Goal: Check status

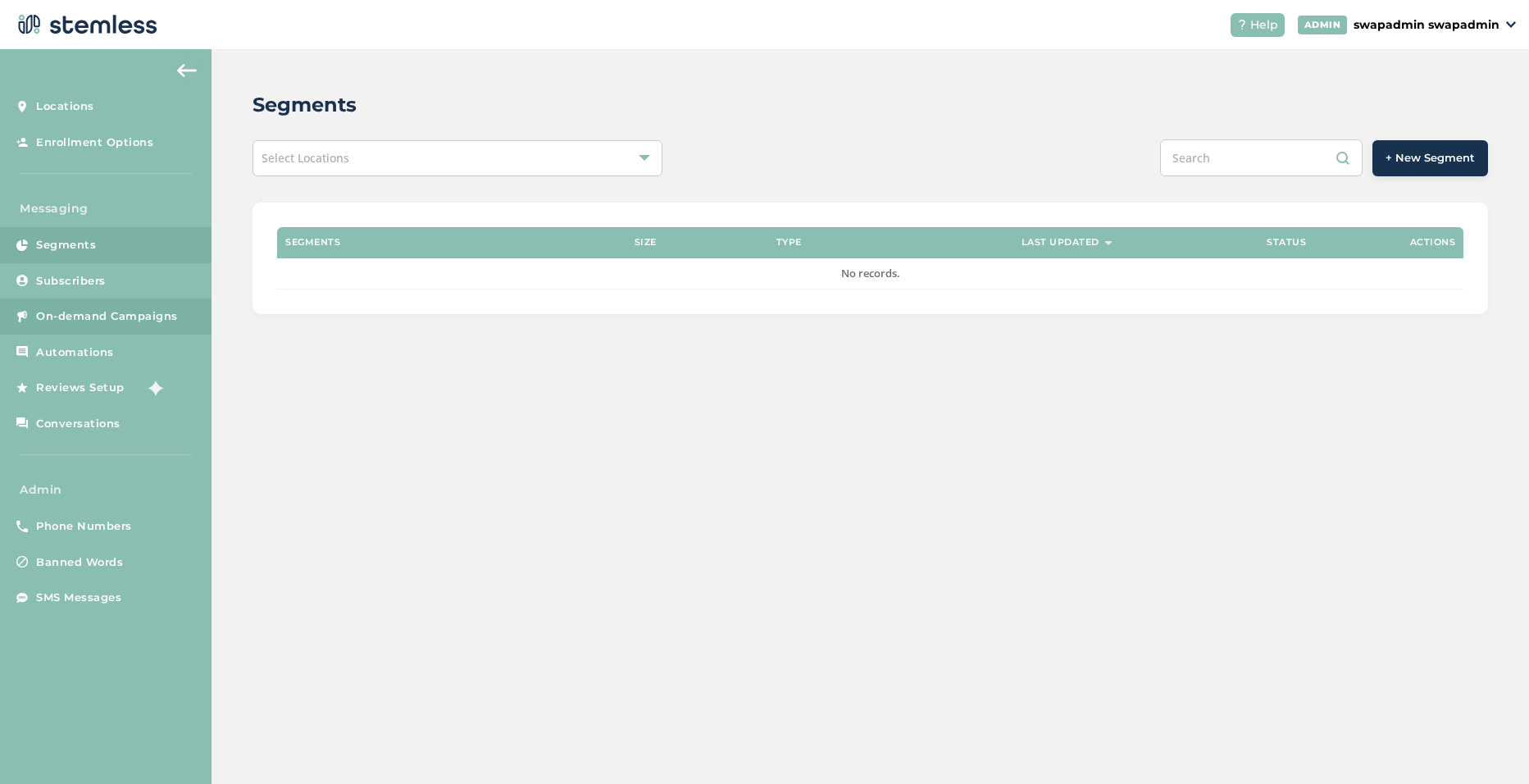
click at [70, 327] on link "On-demand Campaigns" at bounding box center [106, 316] width 211 height 36
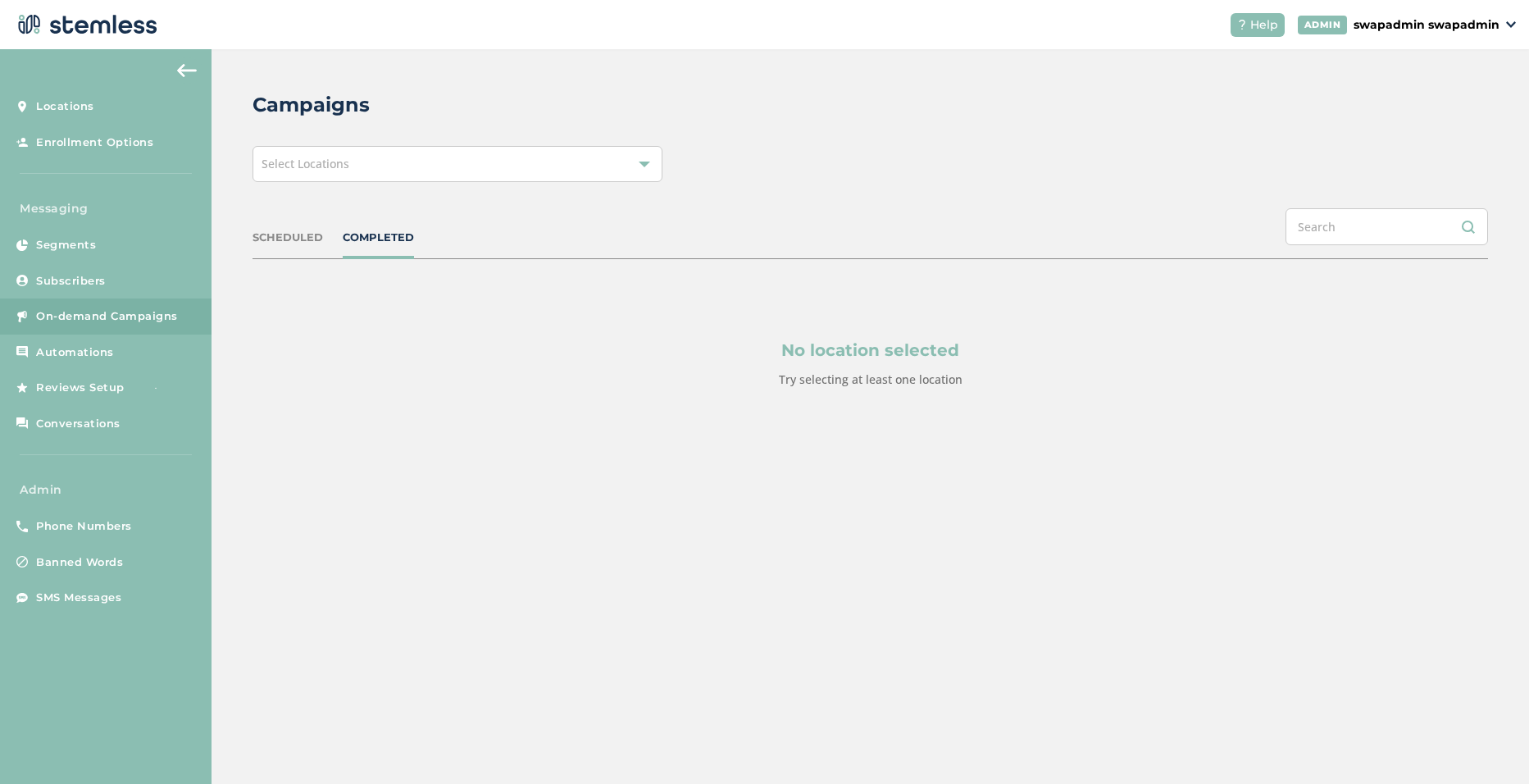
click at [582, 162] on div "Select Locations" at bounding box center [457, 164] width 410 height 36
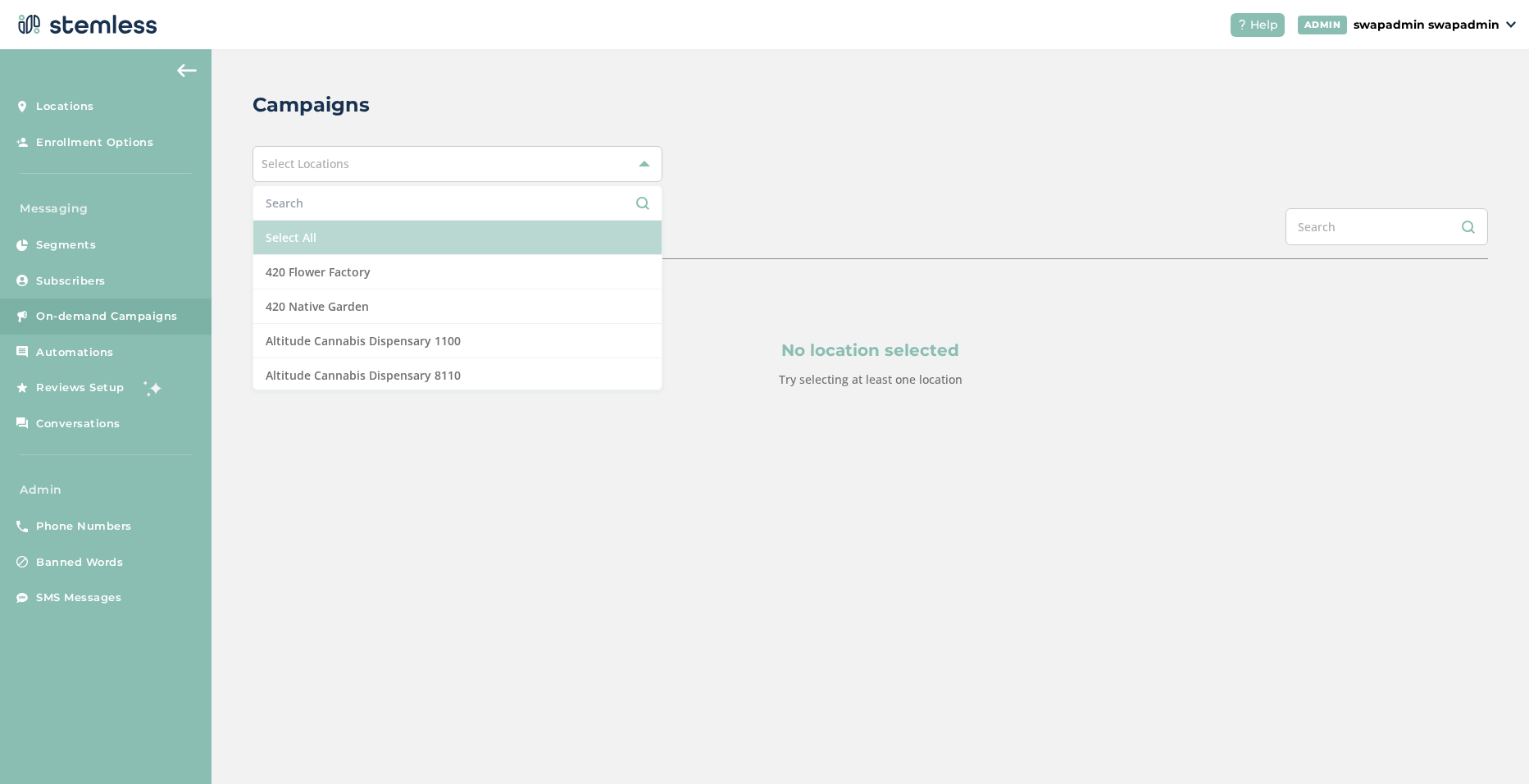
click at [288, 239] on li "Select All" at bounding box center [457, 237] width 408 height 34
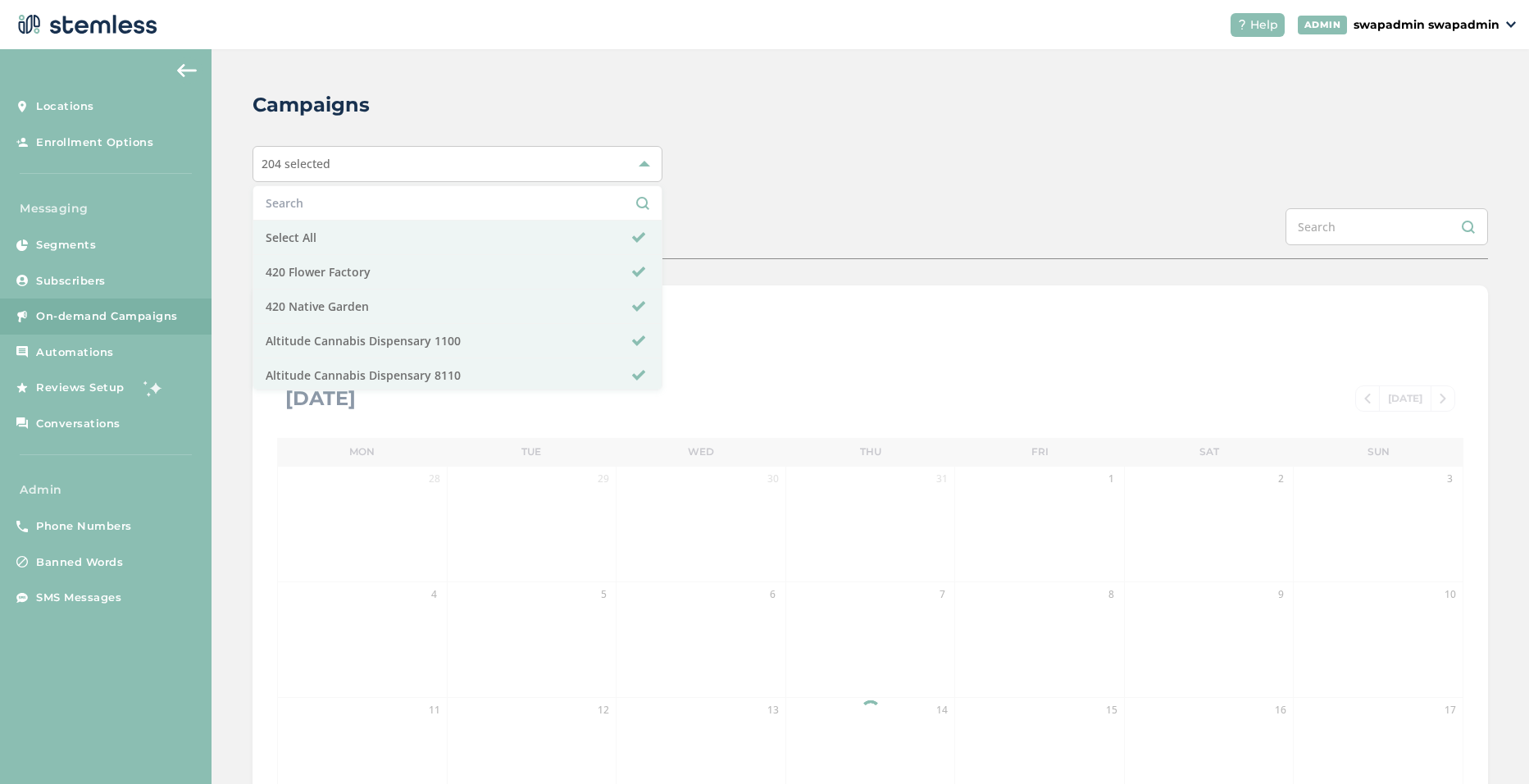
click at [839, 130] on div "Campaigns 204 selected Select All 420 Flower Factory 420 Native Garden Altitude…" at bounding box center [870, 579] width 1318 height 1061
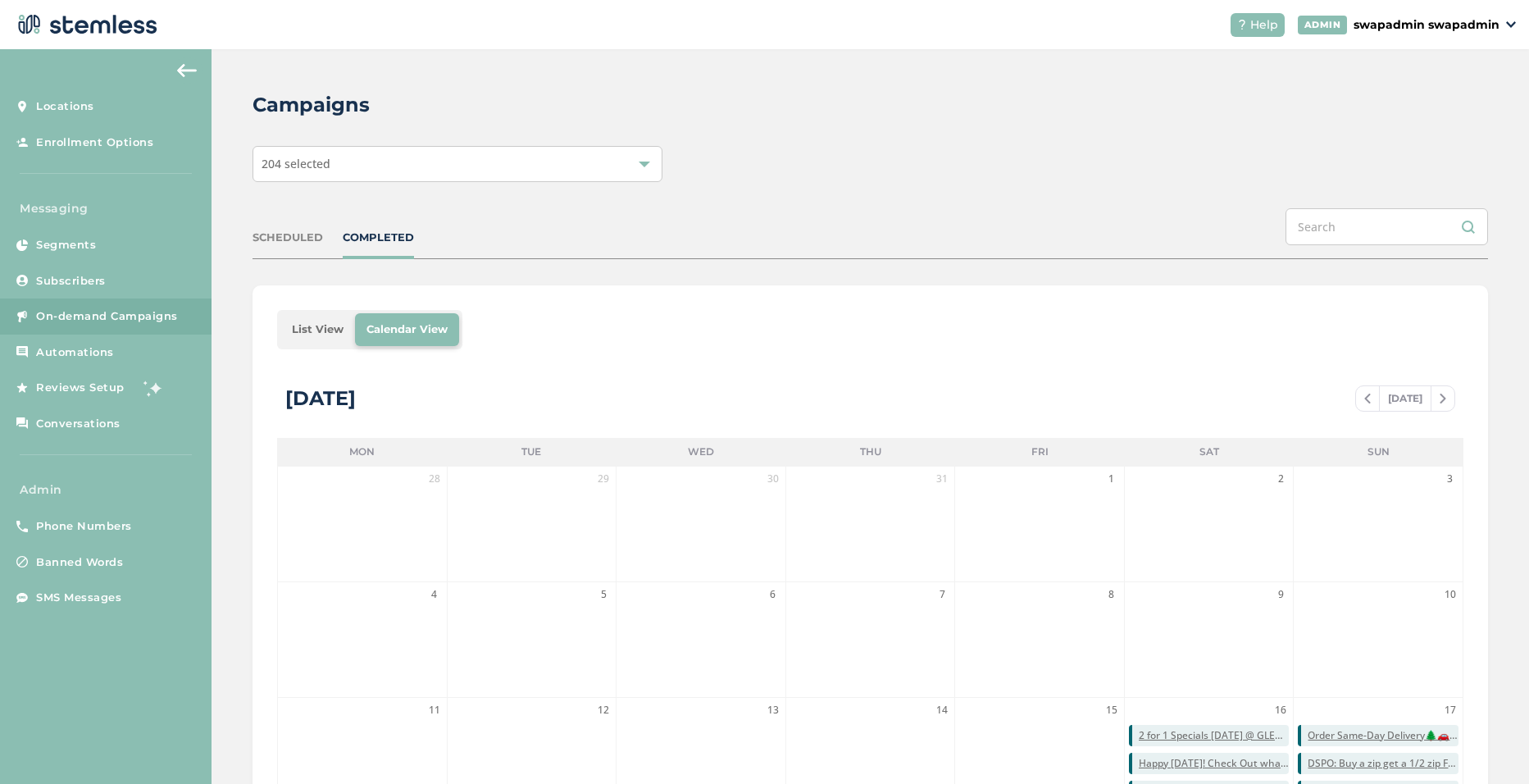
click at [313, 329] on li "List View" at bounding box center [318, 329] width 75 height 32
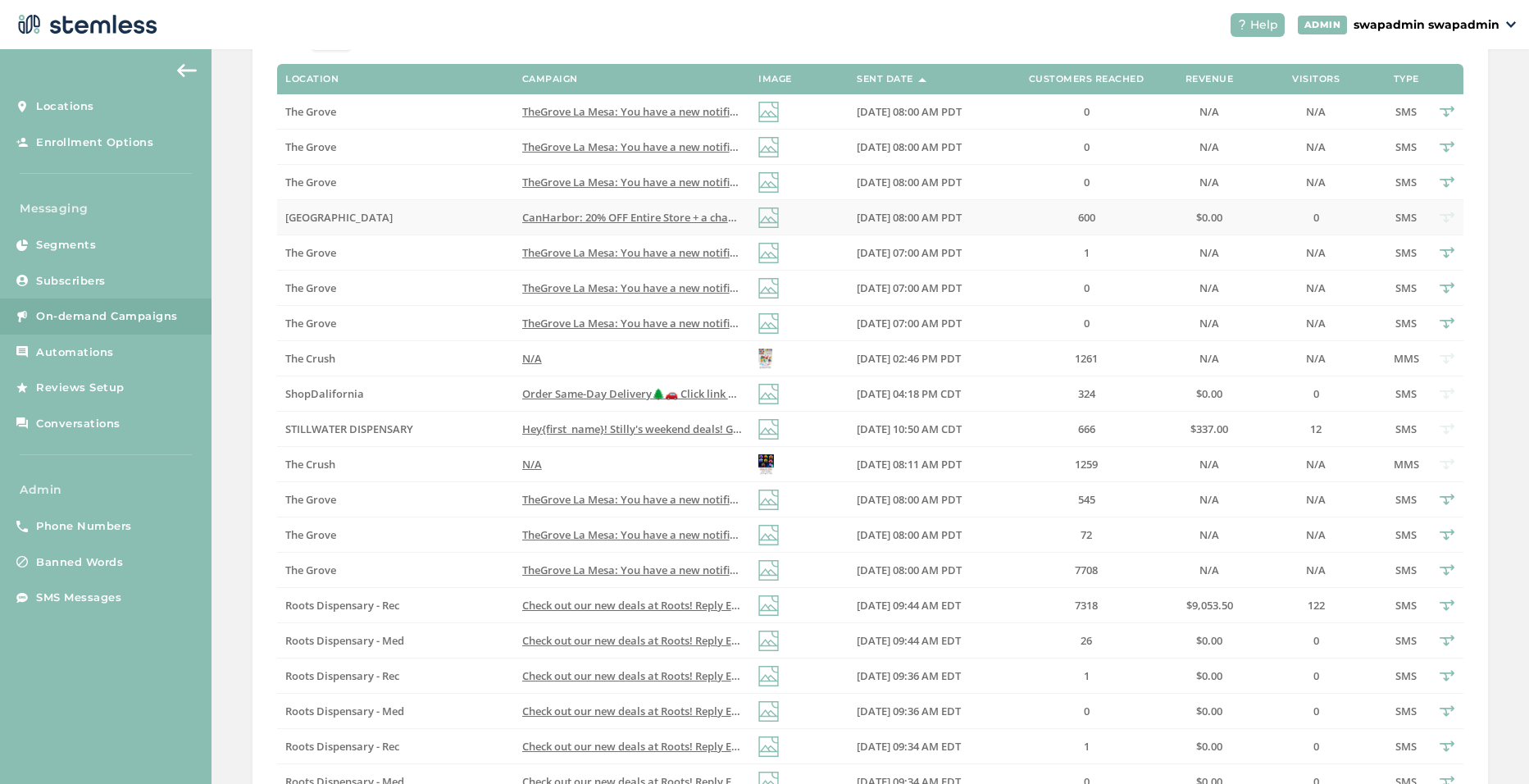
scroll to position [479, 0]
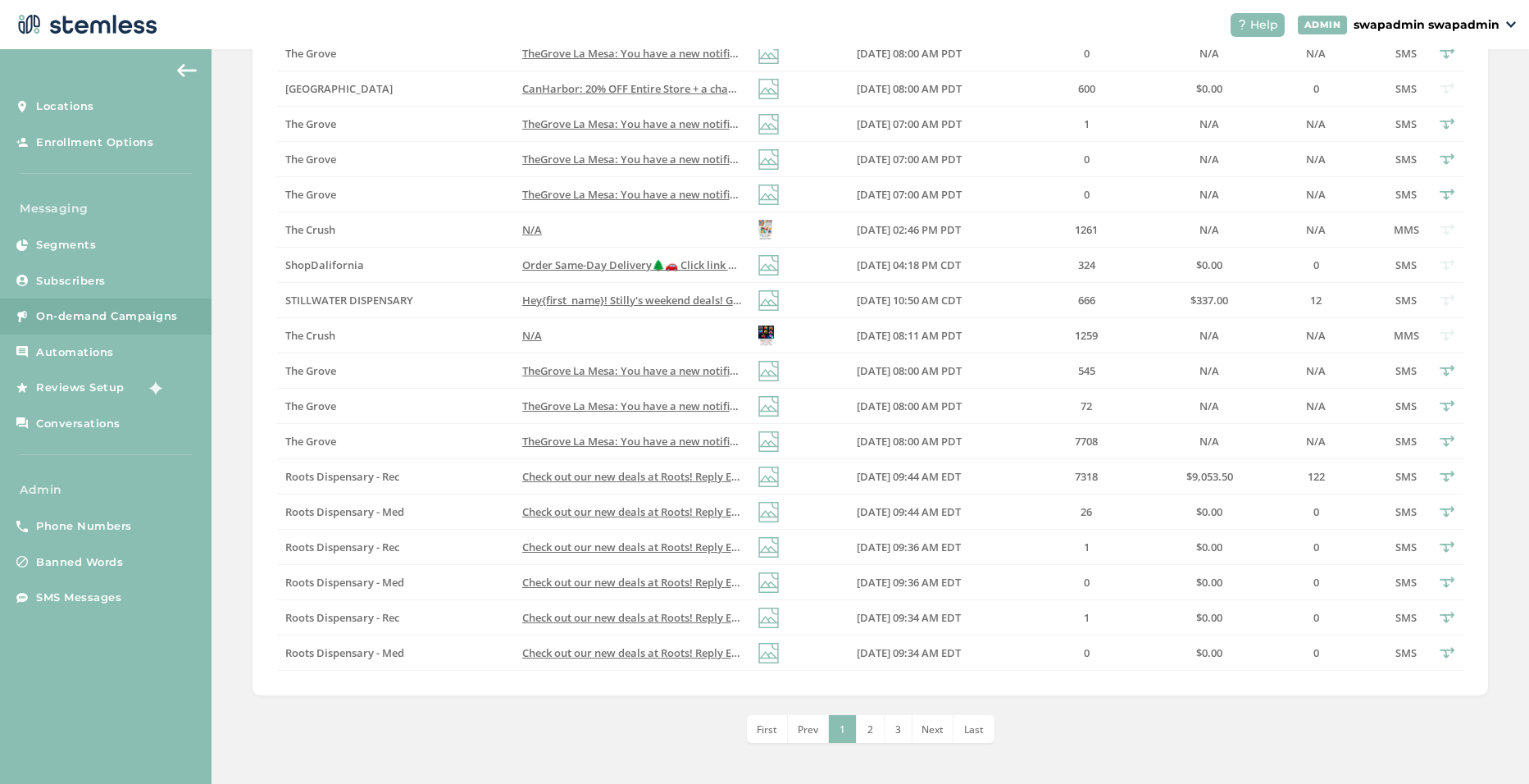
click at [895, 732] on span "3" at bounding box center [898, 729] width 6 height 14
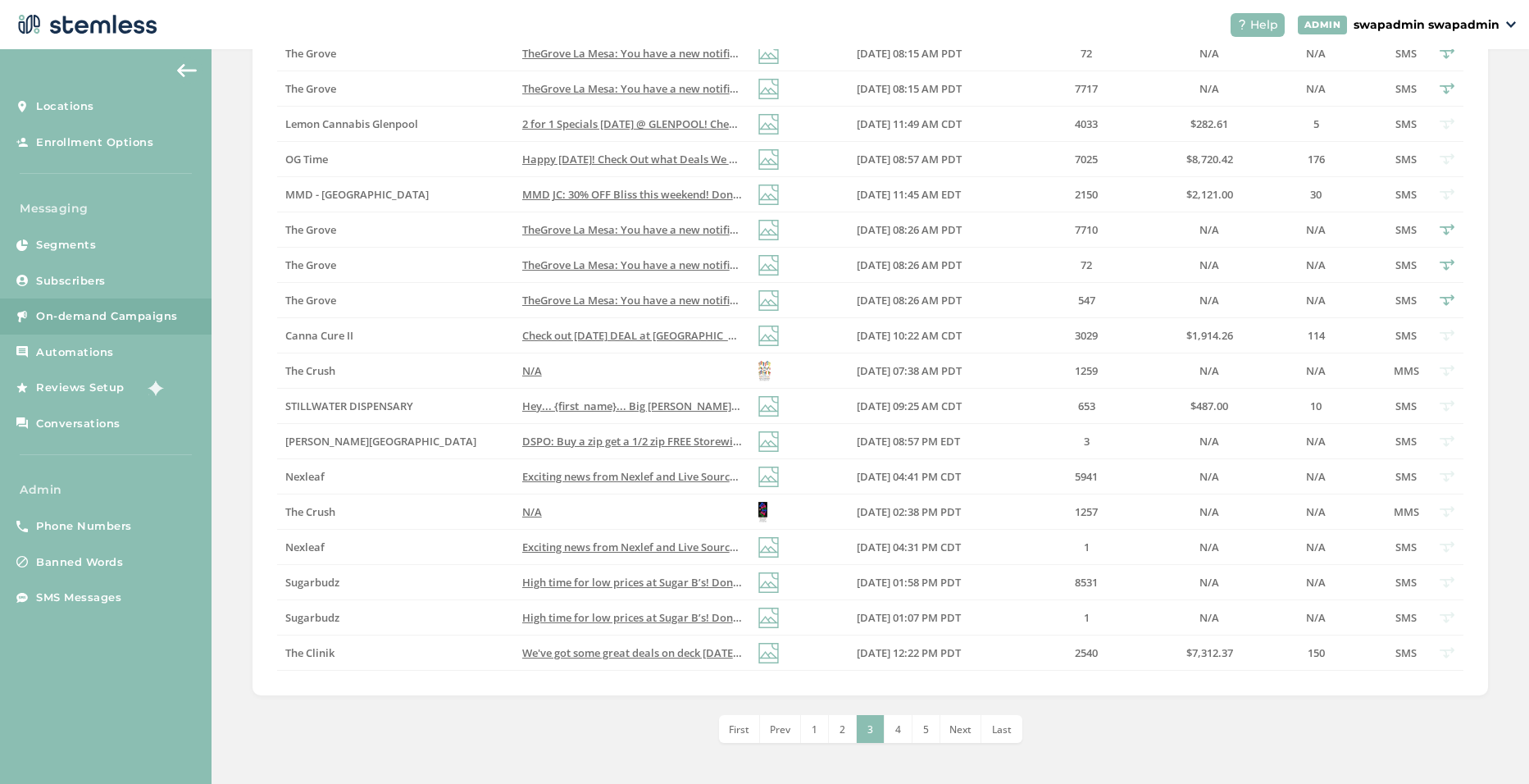
click at [925, 736] on li "5" at bounding box center [927, 729] width 28 height 28
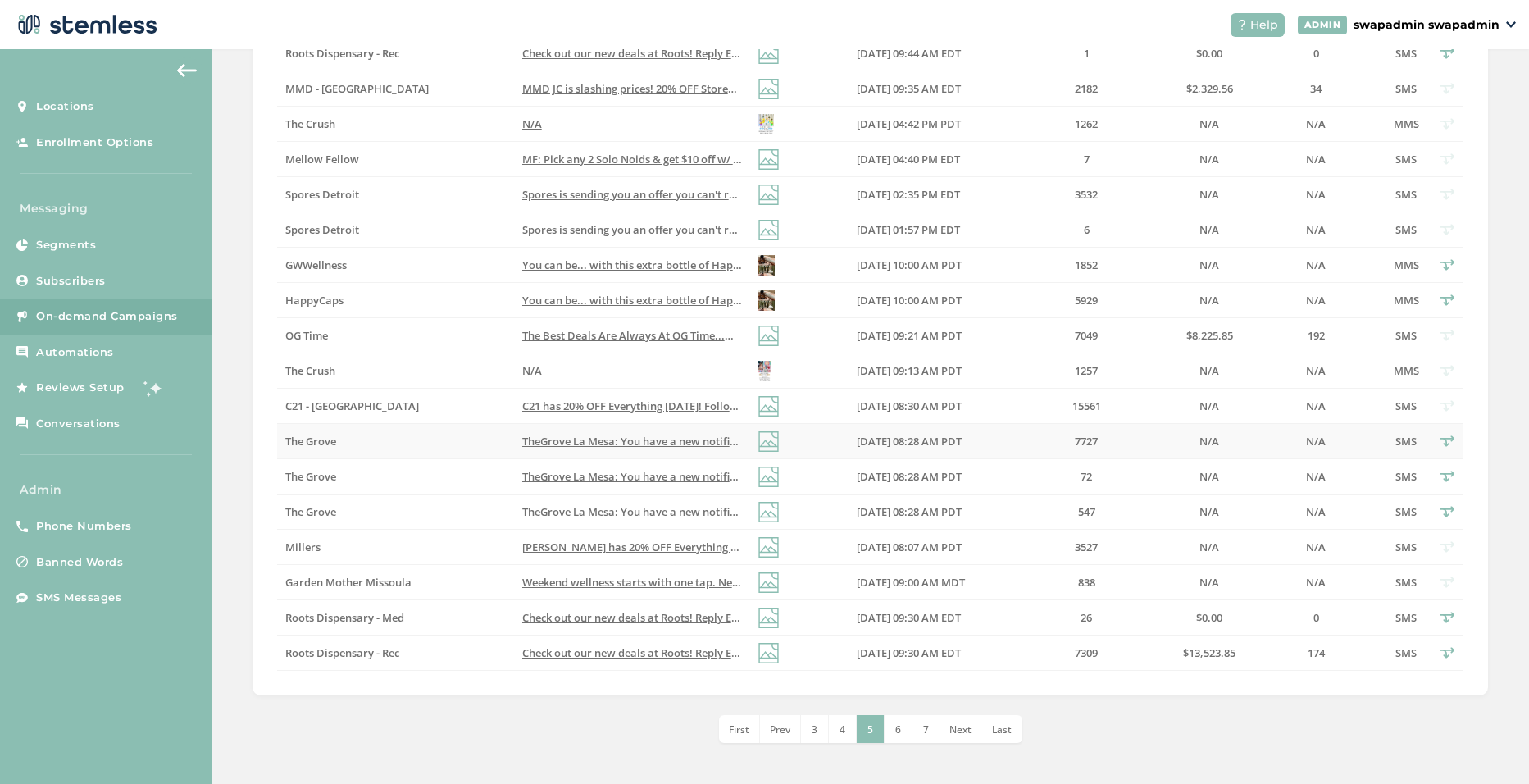
click at [609, 439] on span "TheGrove La Mesa: You have a new notification waiting for you, {first_name}! Re…" at bounding box center [769, 441] width 494 height 15
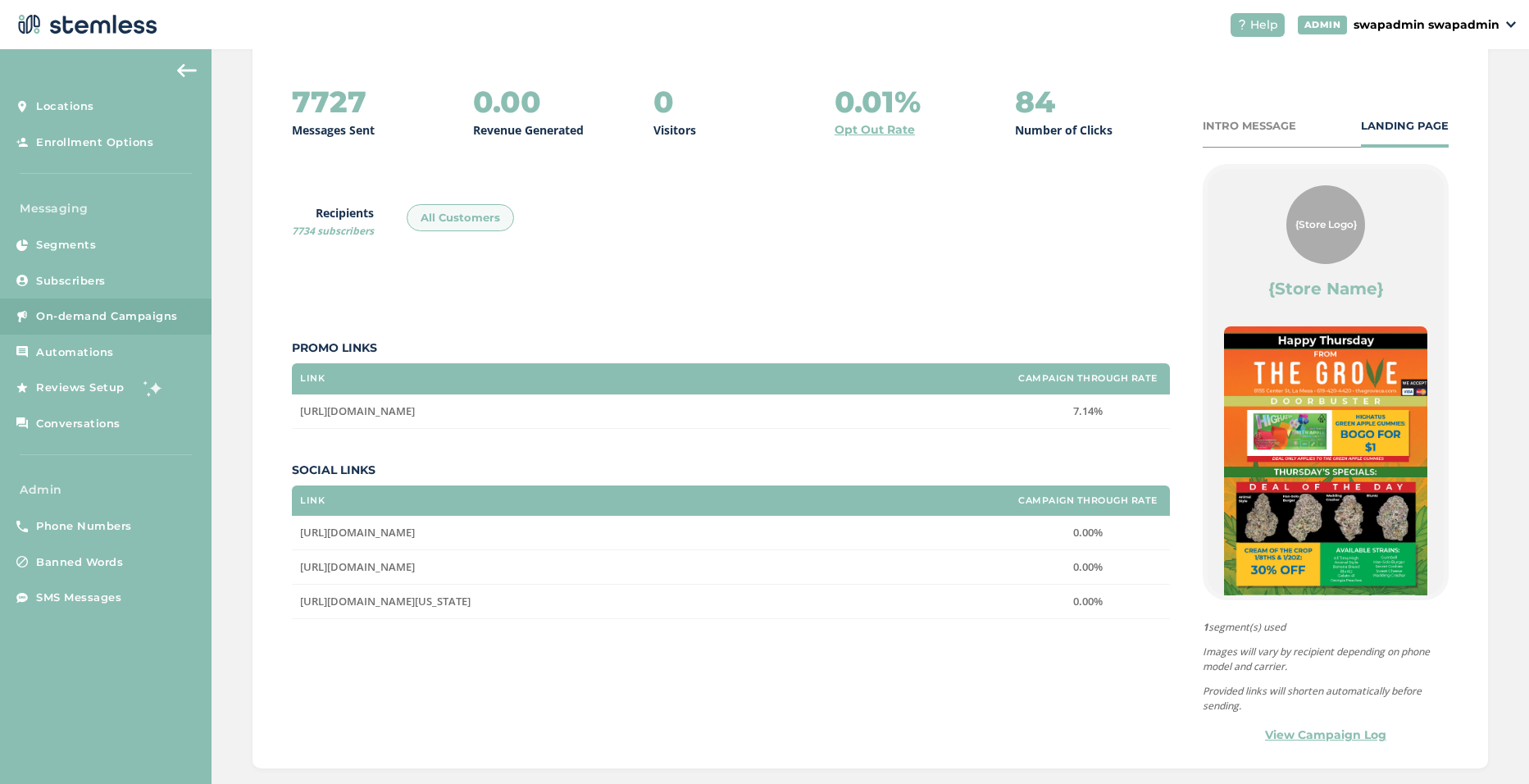
scroll to position [228, 0]
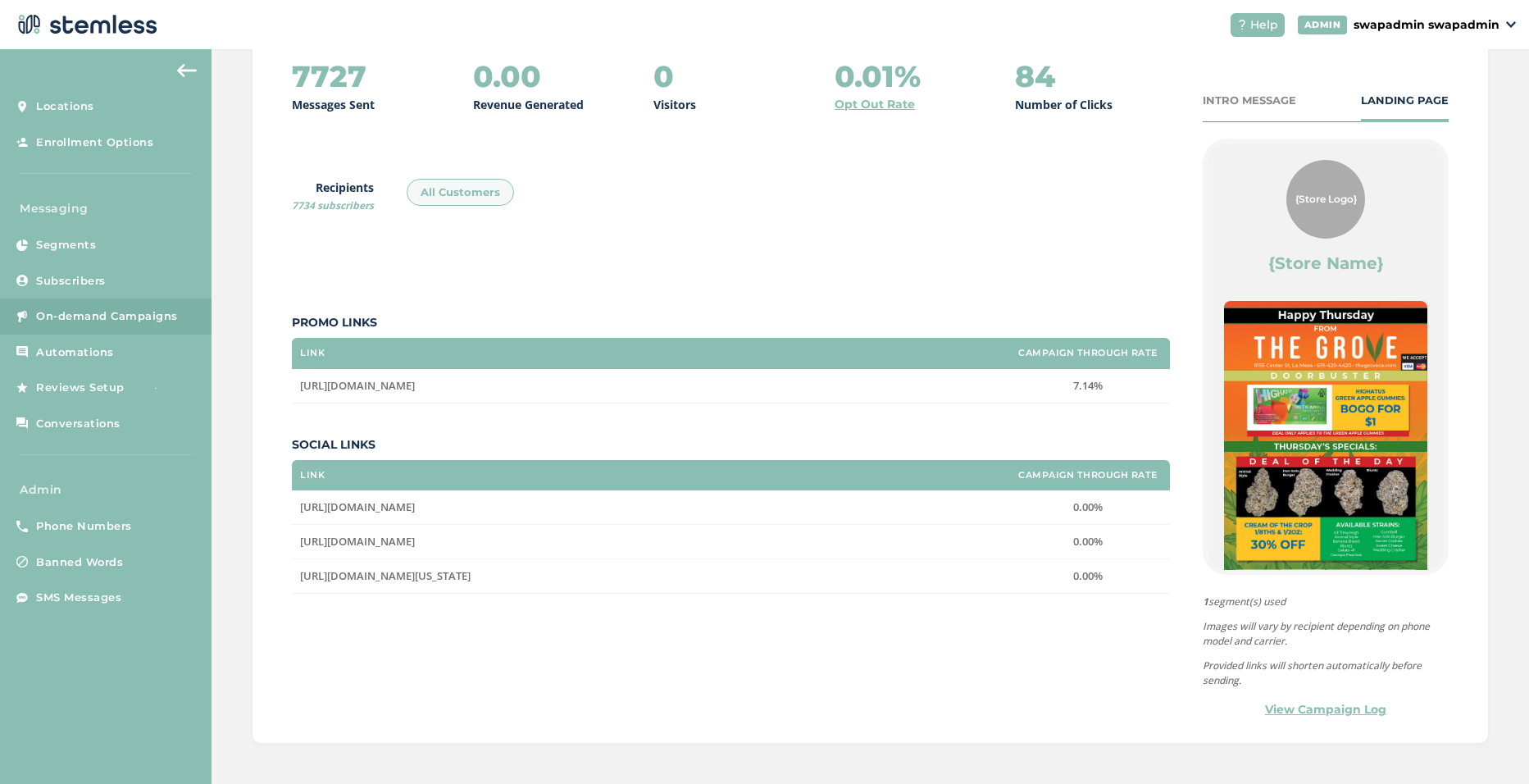
click at [1337, 712] on link "View Campaign Log" at bounding box center [1326, 709] width 121 height 17
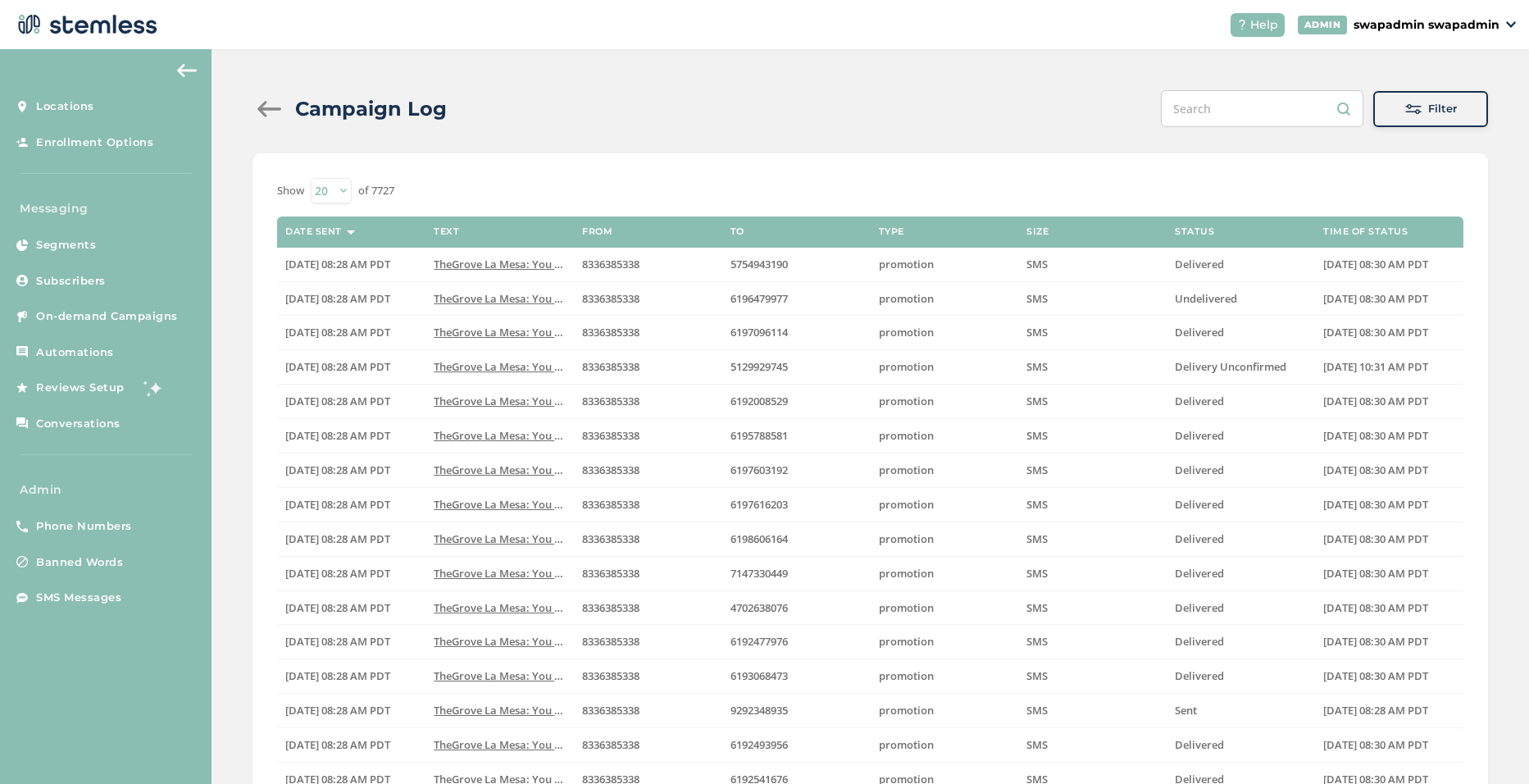
click at [1221, 104] on input "text" at bounding box center [1262, 108] width 203 height 37
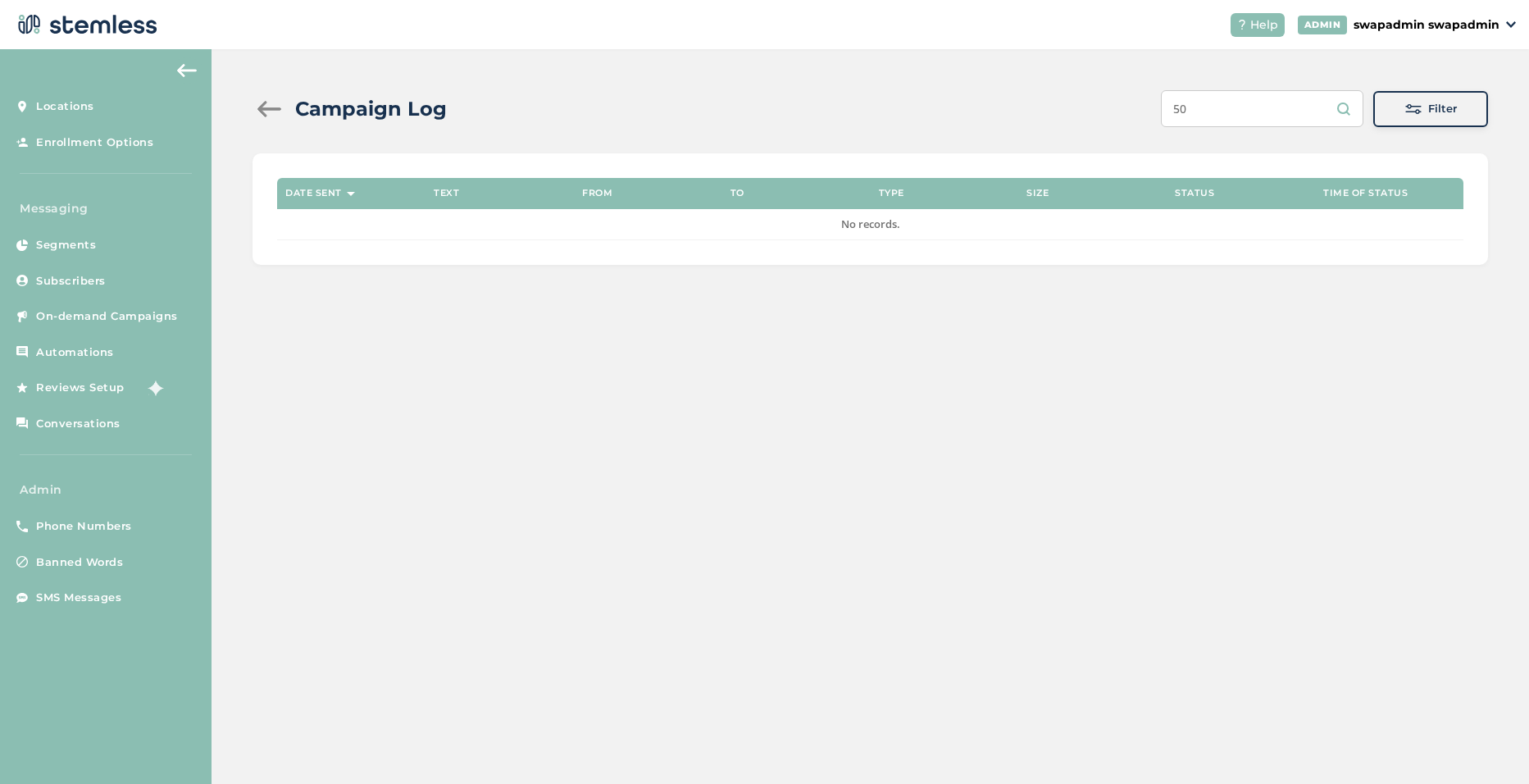
type input "5"
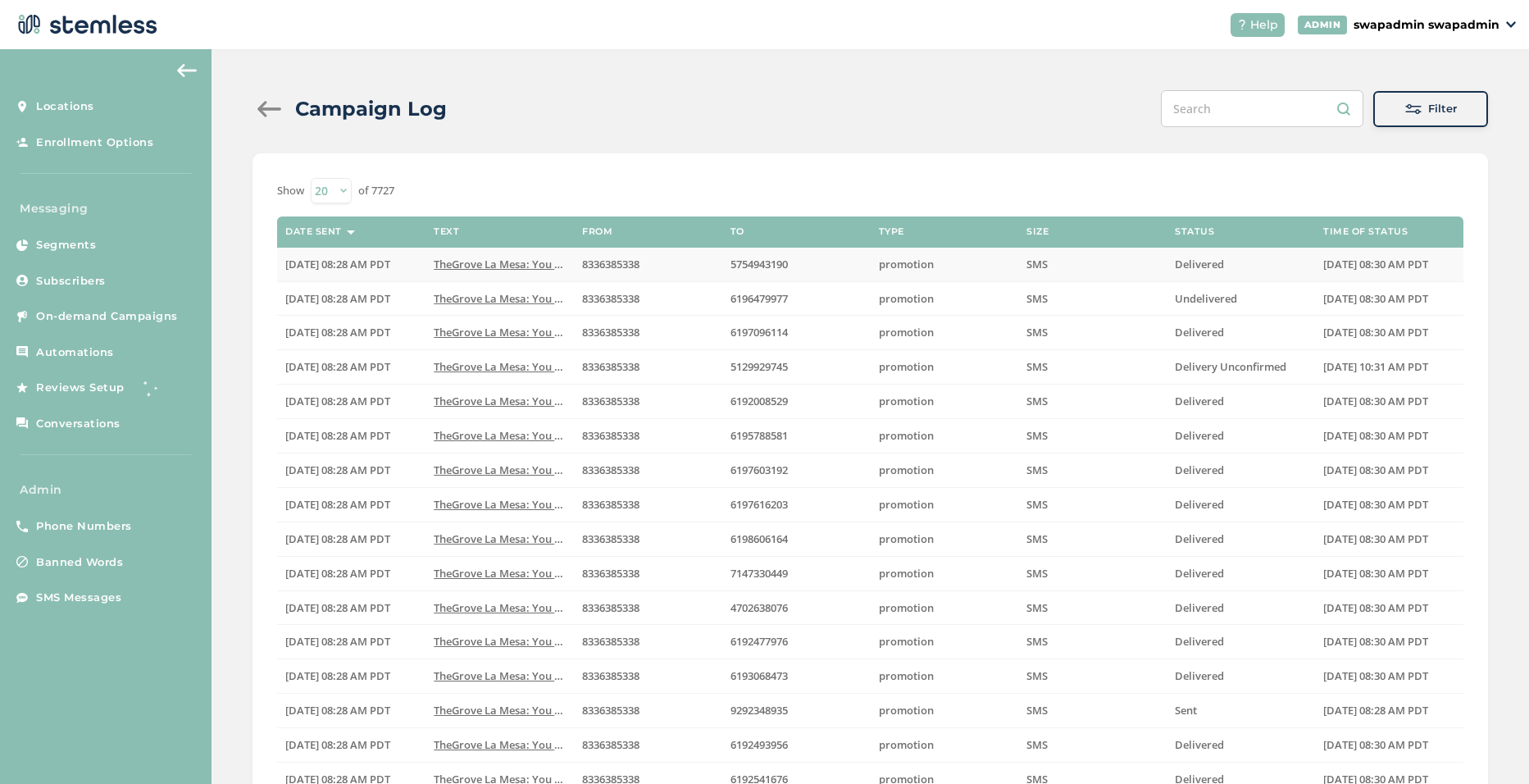
click at [489, 265] on span "TheGrove La Mesa: You have a new notification wait..." at bounding box center [571, 264] width 274 height 15
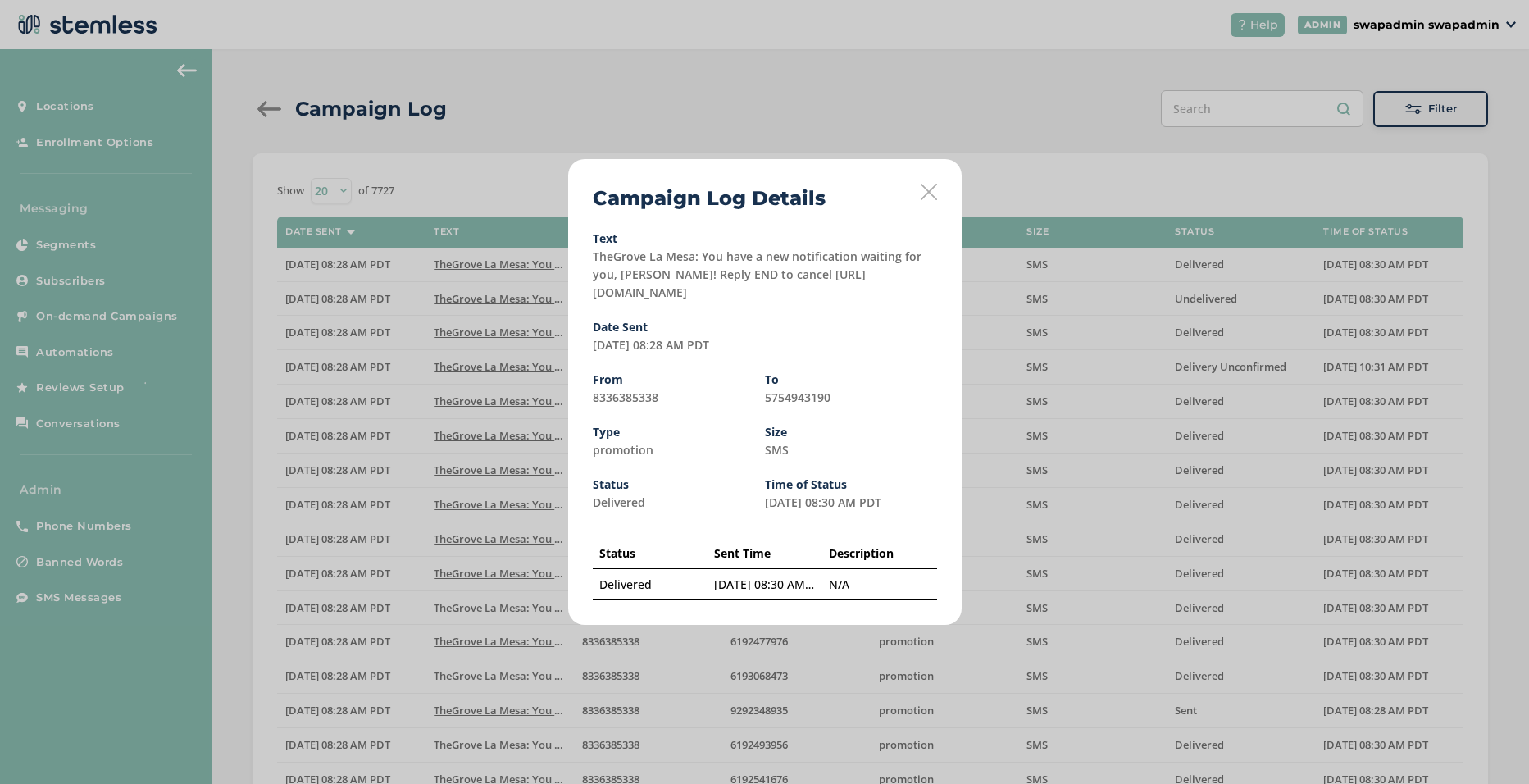
click at [924, 192] on icon at bounding box center [930, 192] width 17 height 17
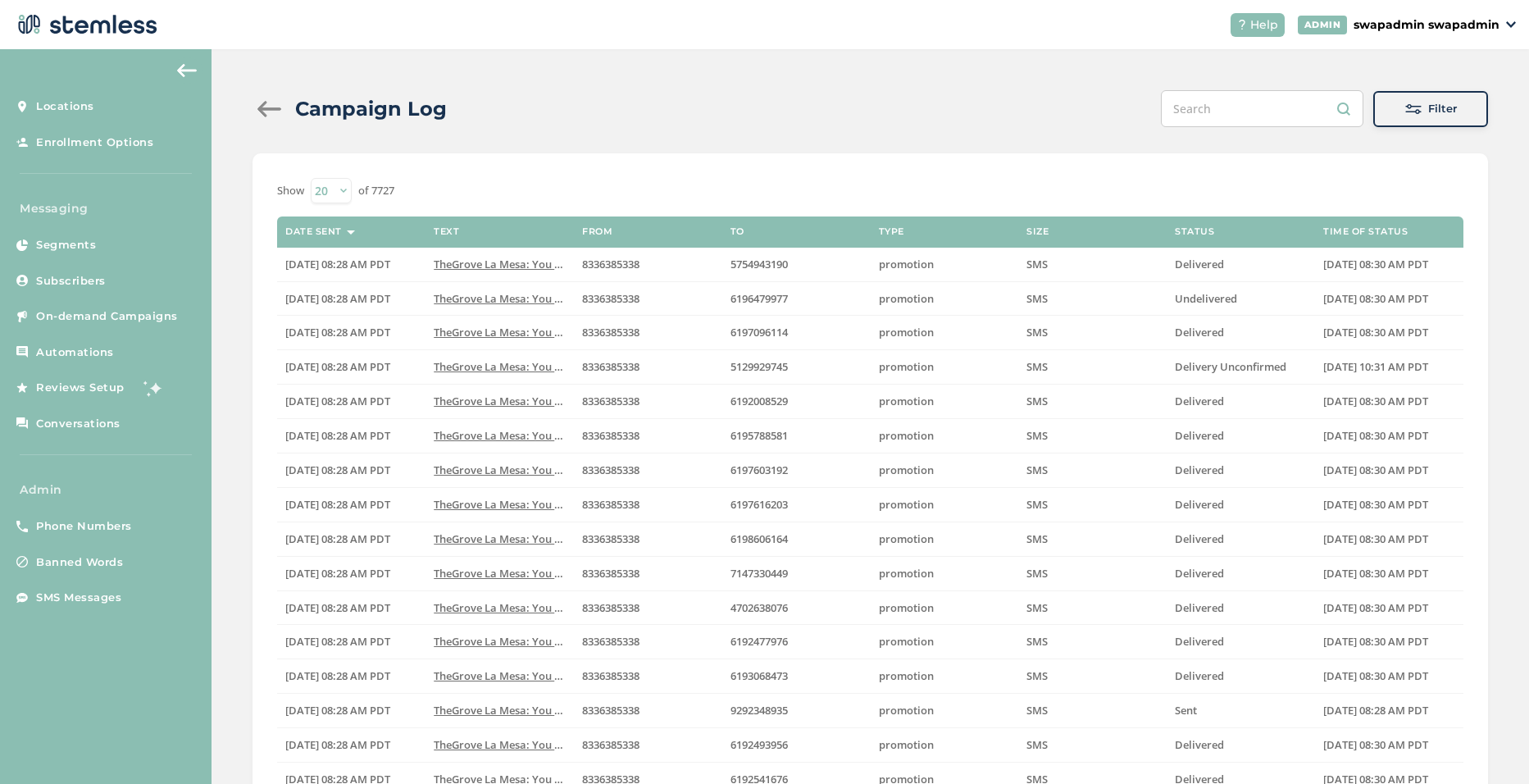
click at [269, 115] on div at bounding box center [269, 109] width 32 height 17
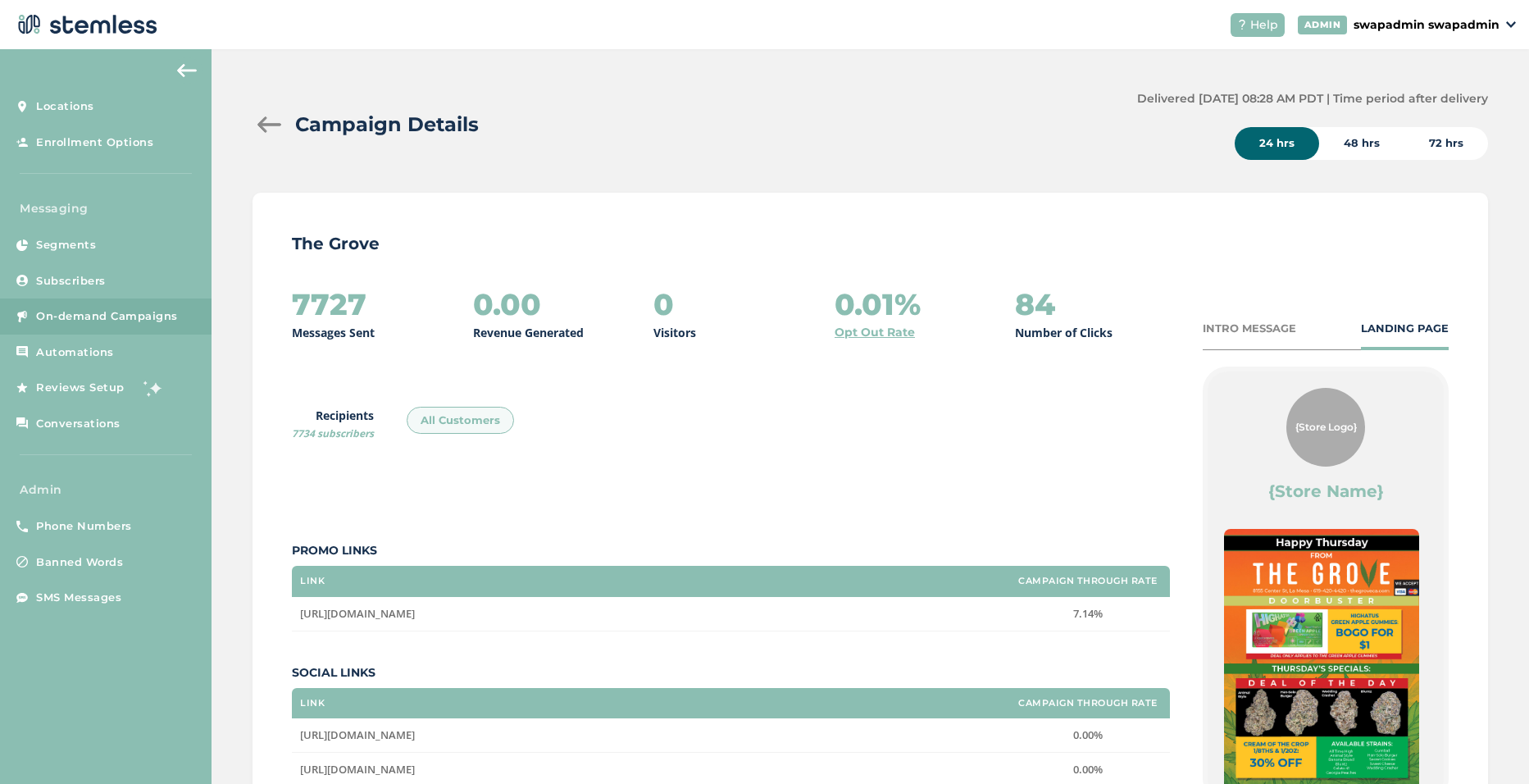
click at [83, 315] on span "On-demand Campaigns" at bounding box center [106, 317] width 142 height 17
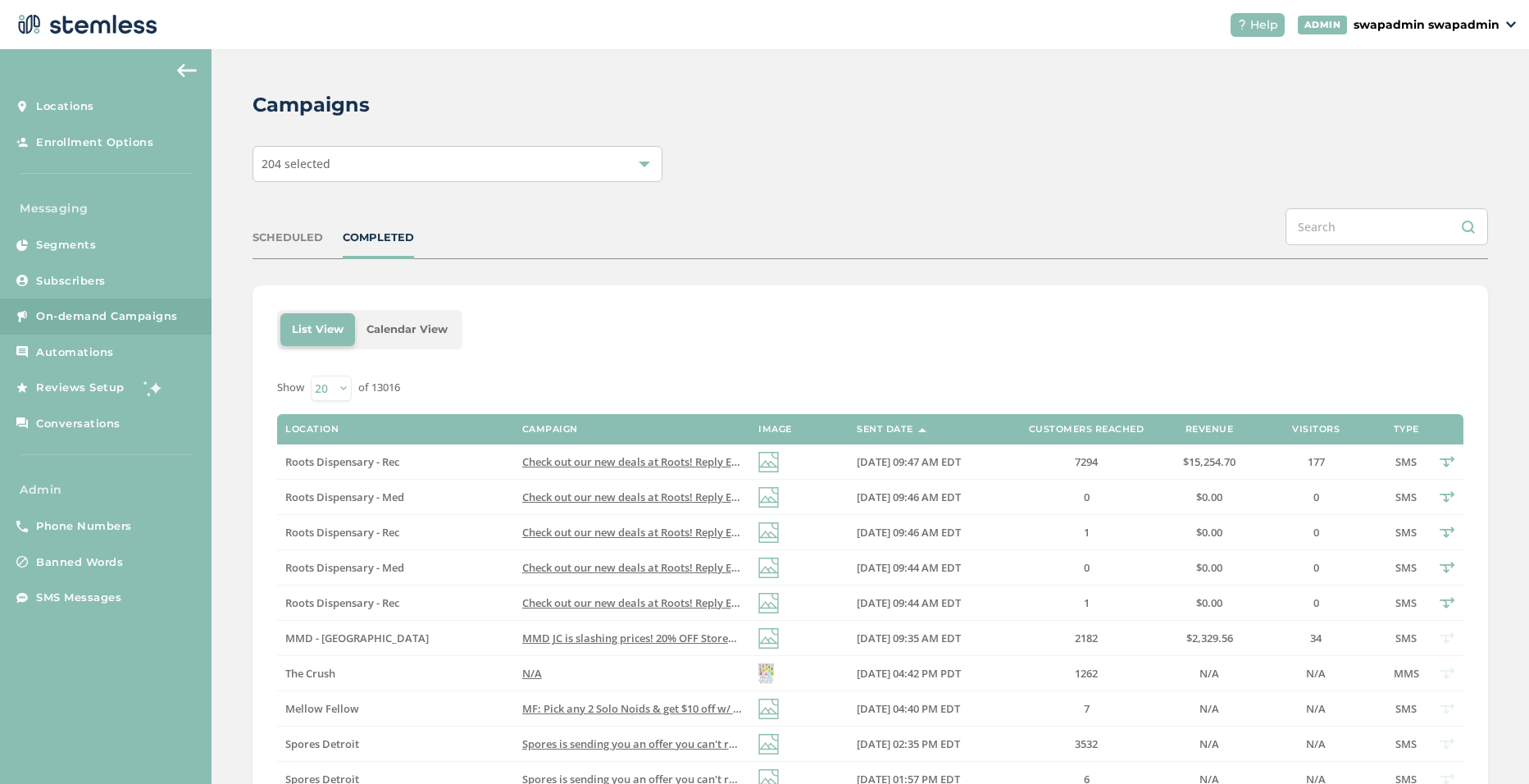
click at [520, 165] on div "204 selected" at bounding box center [457, 164] width 410 height 36
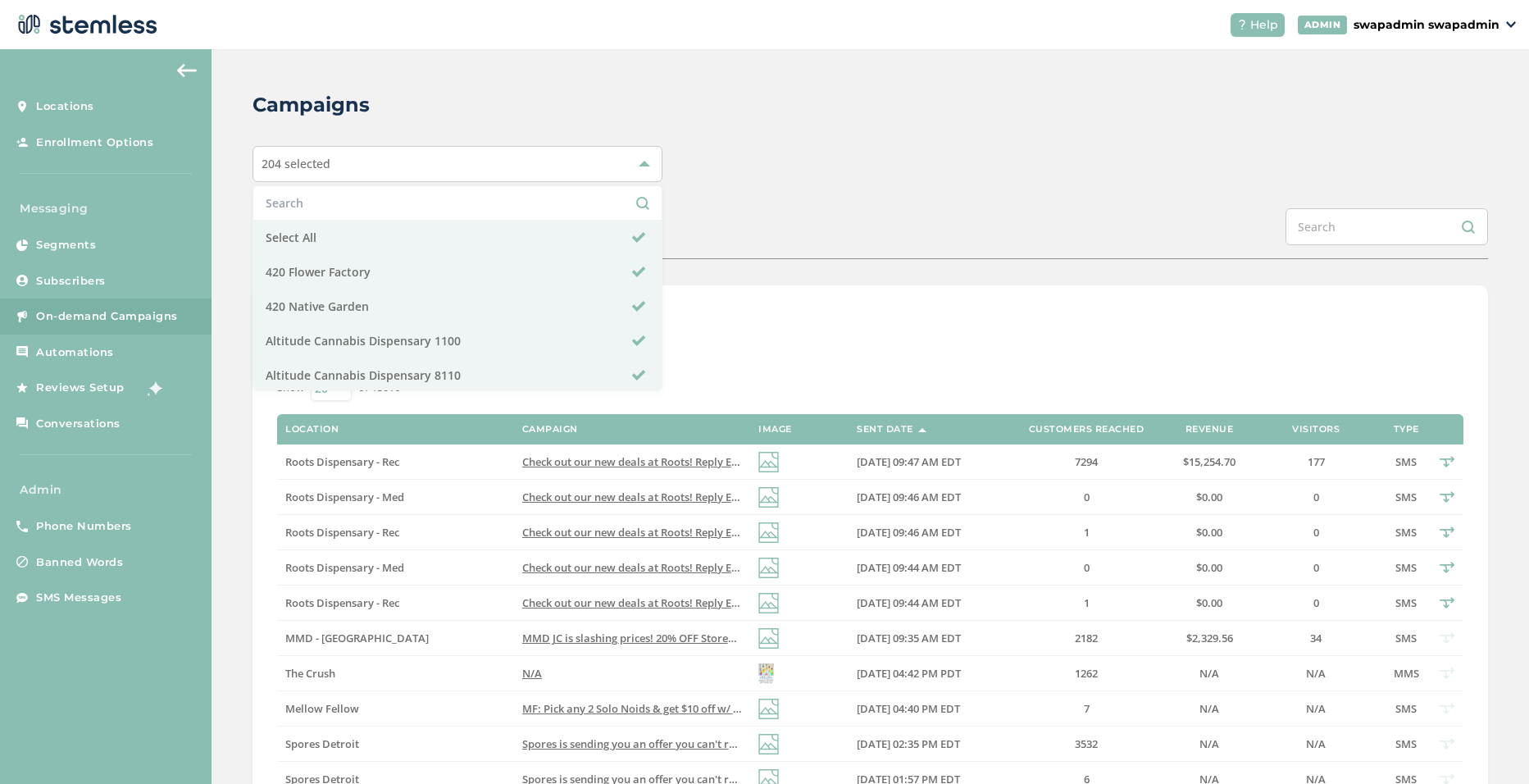
click at [520, 165] on div "204 selected" at bounding box center [457, 164] width 410 height 36
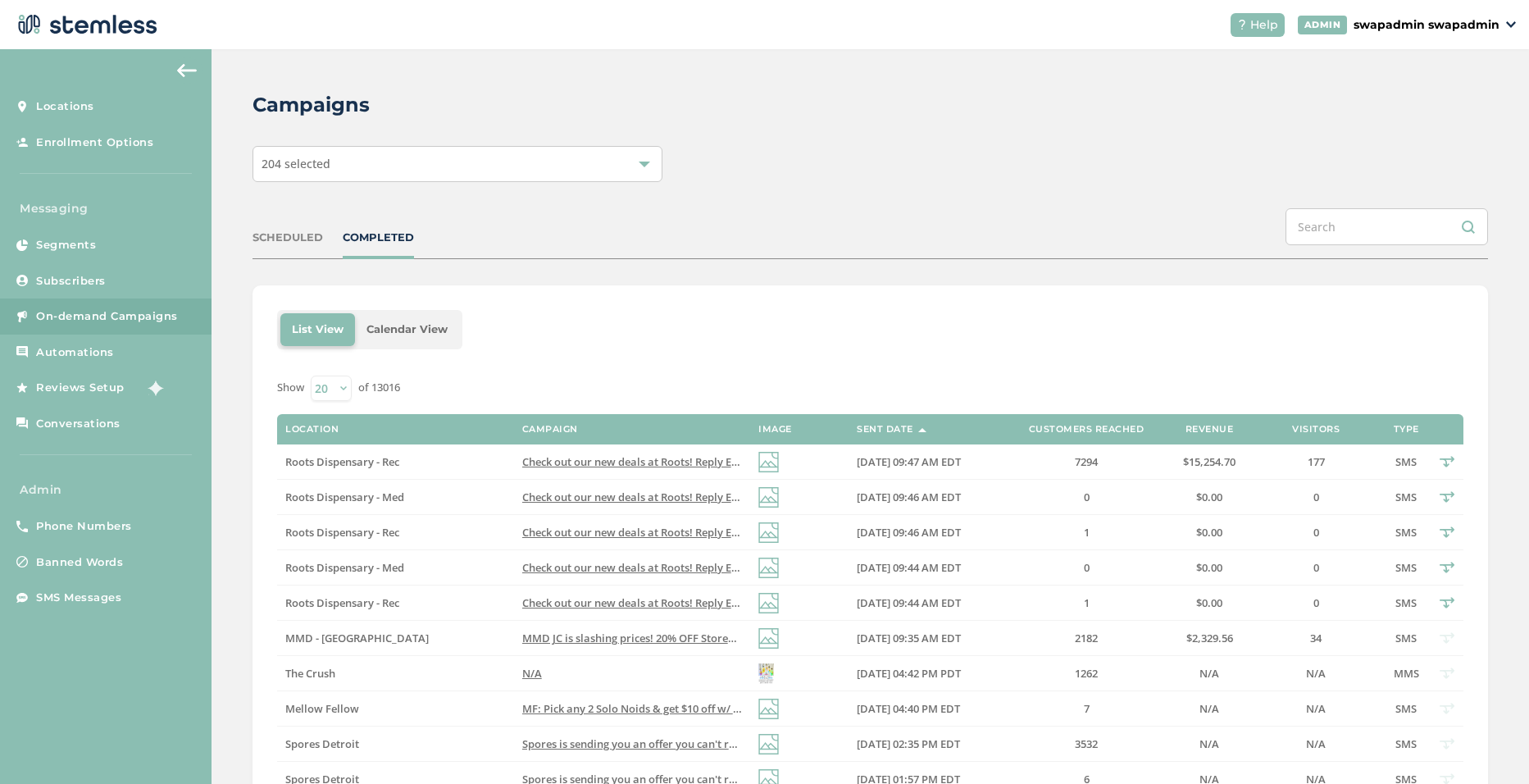
click at [281, 241] on div "SCHEDULED" at bounding box center [288, 238] width 71 height 17
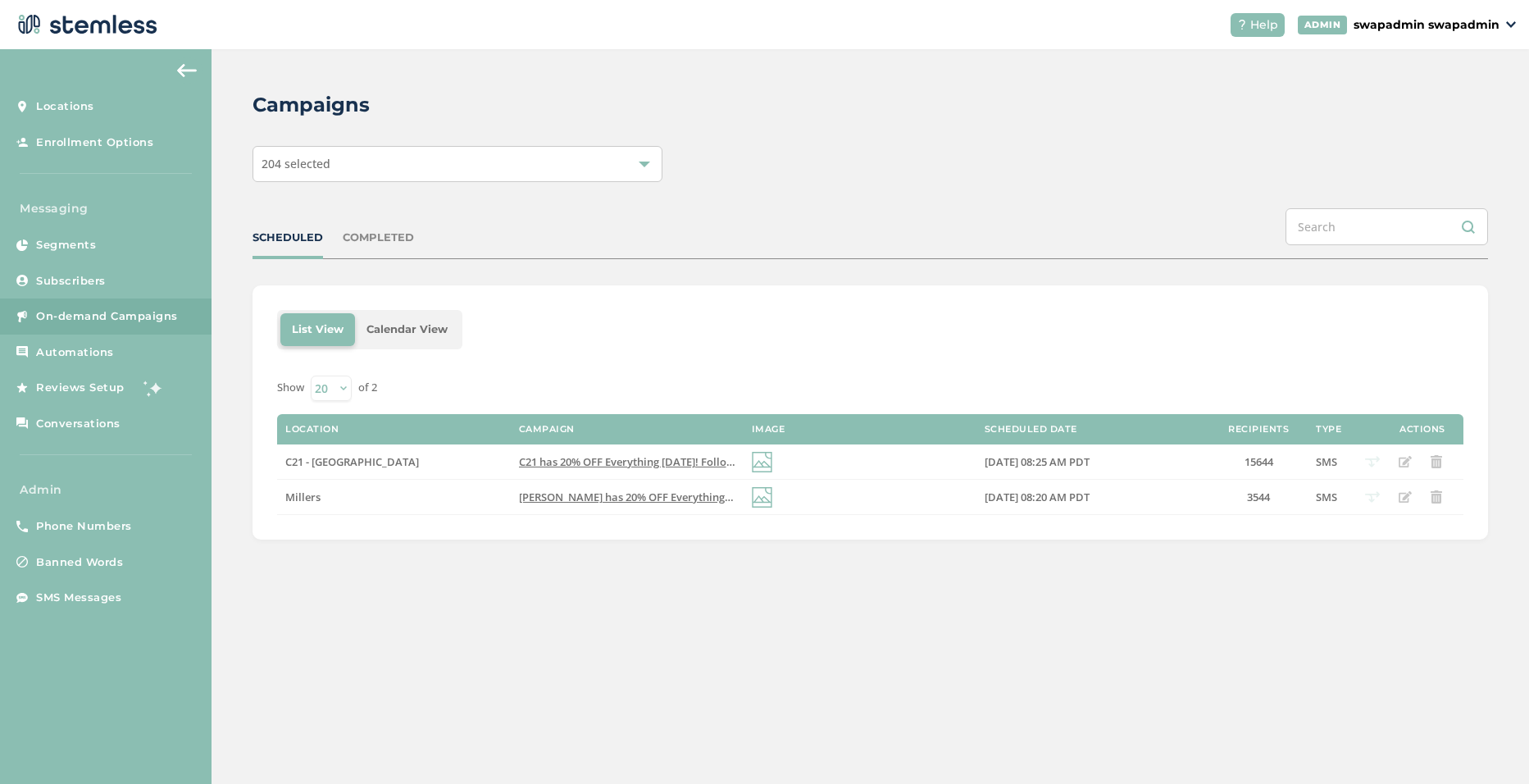
click at [388, 241] on div "COMPLETED" at bounding box center [378, 238] width 72 height 17
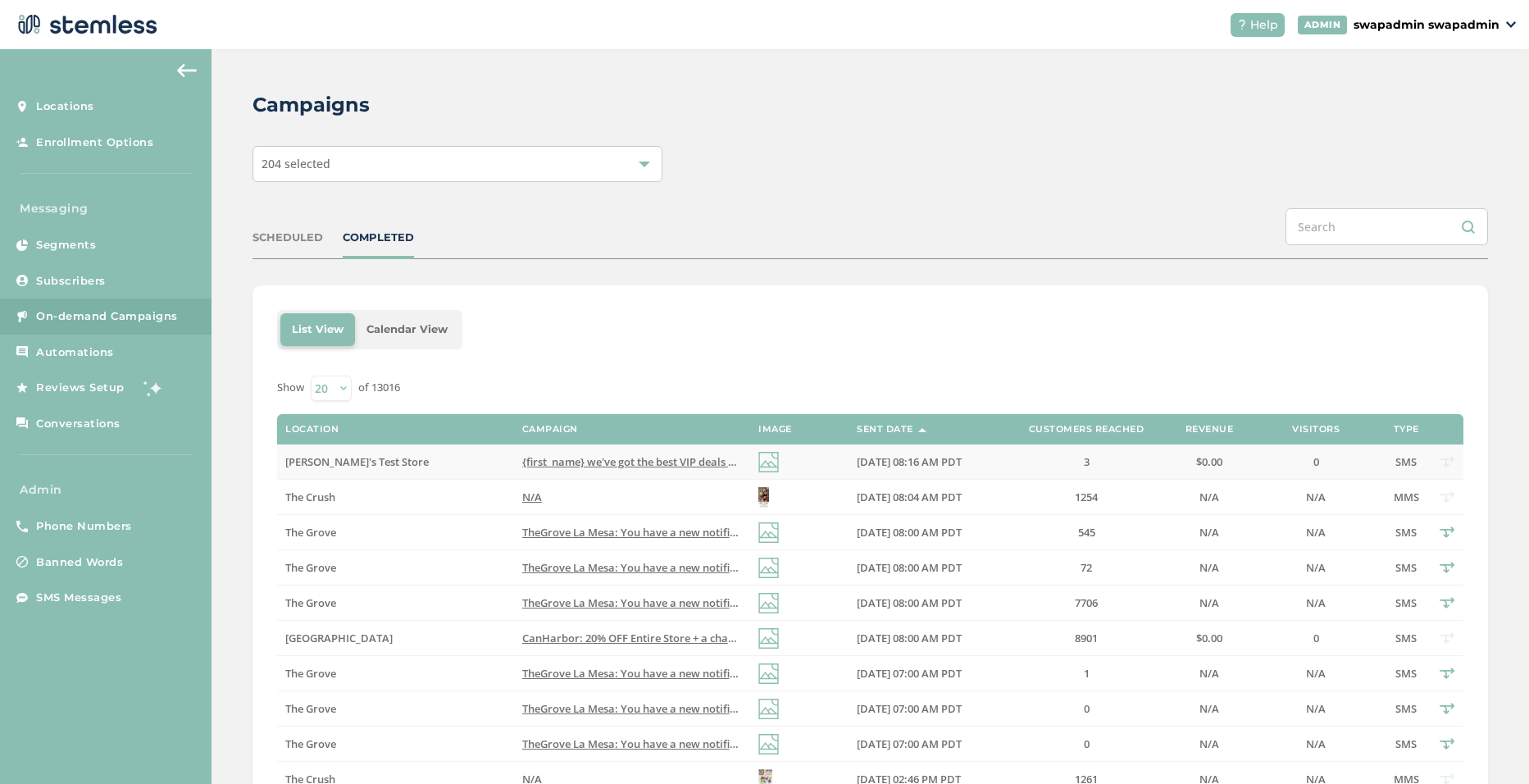
click at [626, 464] on span "{first_name} we've got the best VIP deals at you favorite store💰📈 Click the lin…" at bounding box center [831, 461] width 619 height 15
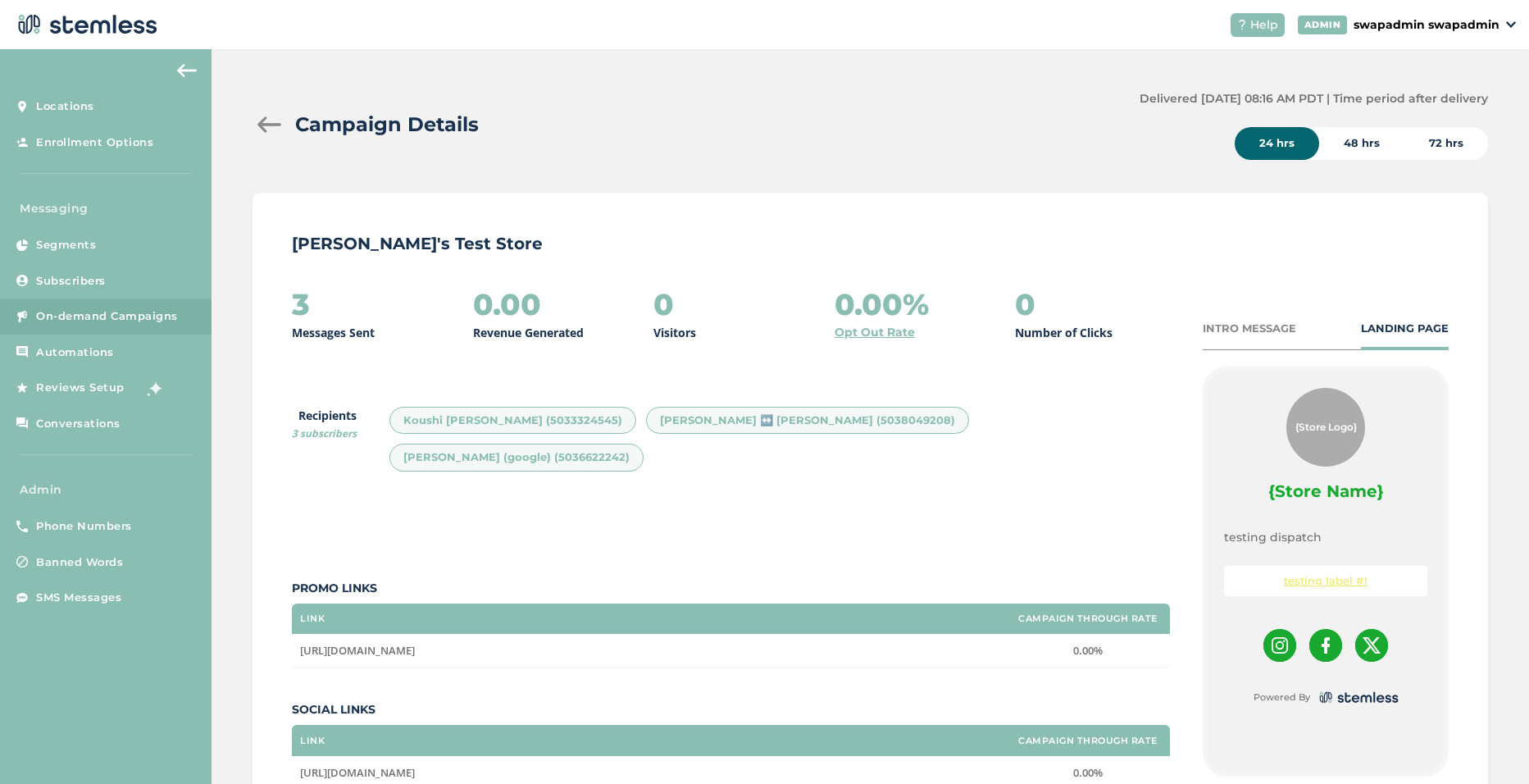
click at [273, 116] on div at bounding box center [269, 125] width 32 height 17
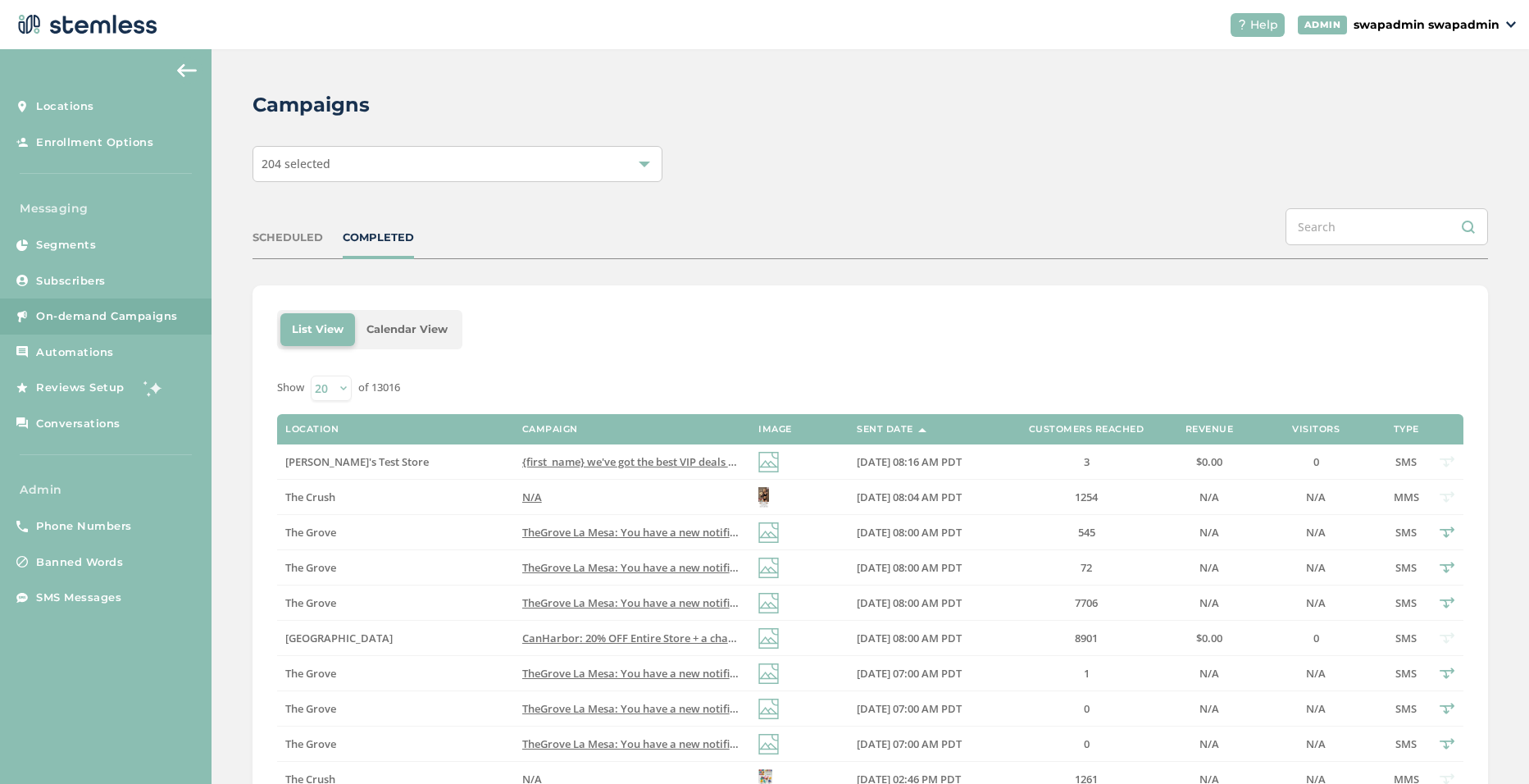
click at [611, 346] on div at bounding box center [871, 729] width 1236 height 889
click at [658, 458] on span "{first_name} we've got the best VIP deals at you favorite store💰📈 Click the lin…" at bounding box center [831, 461] width 619 height 15
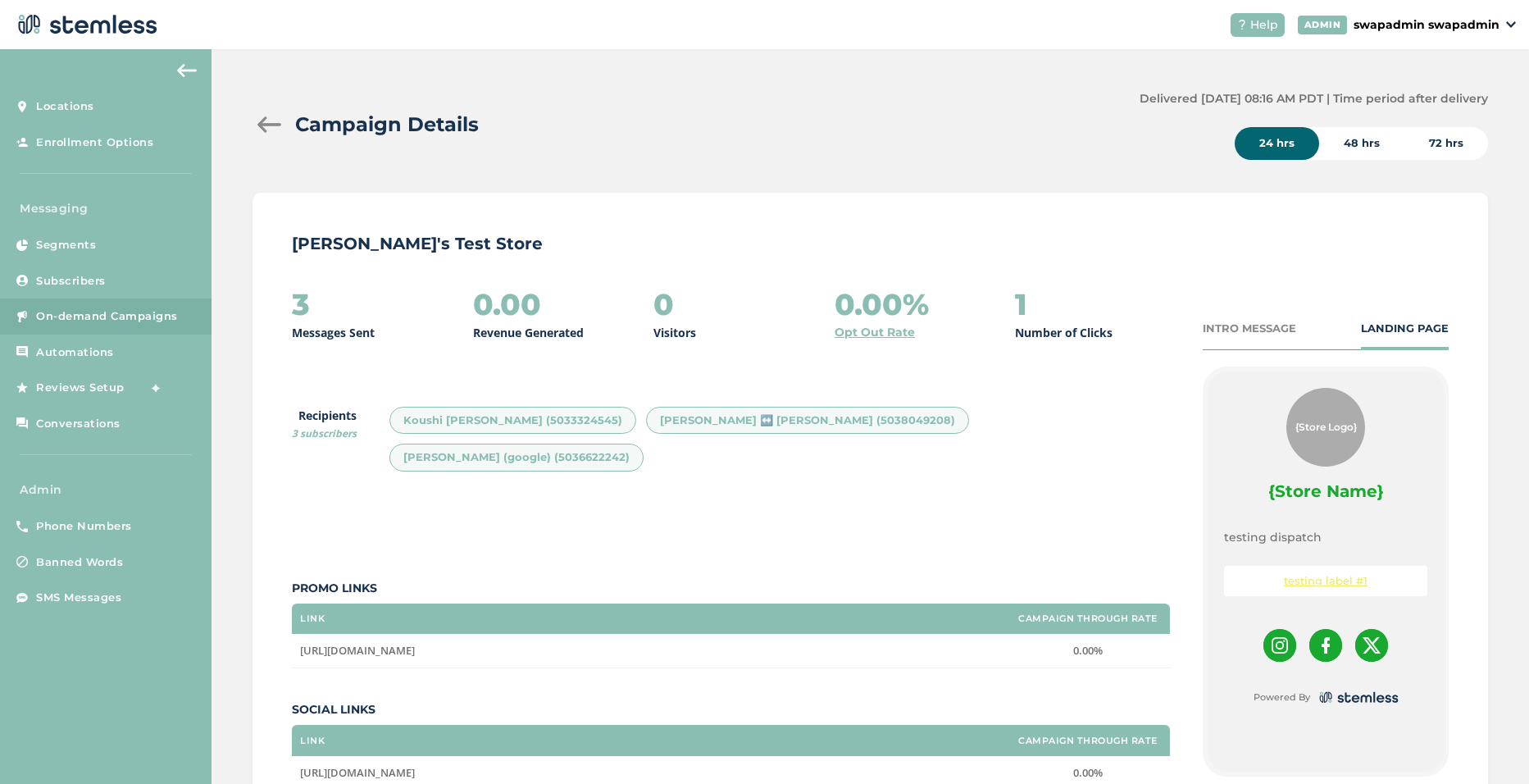
click at [268, 121] on div at bounding box center [269, 125] width 32 height 17
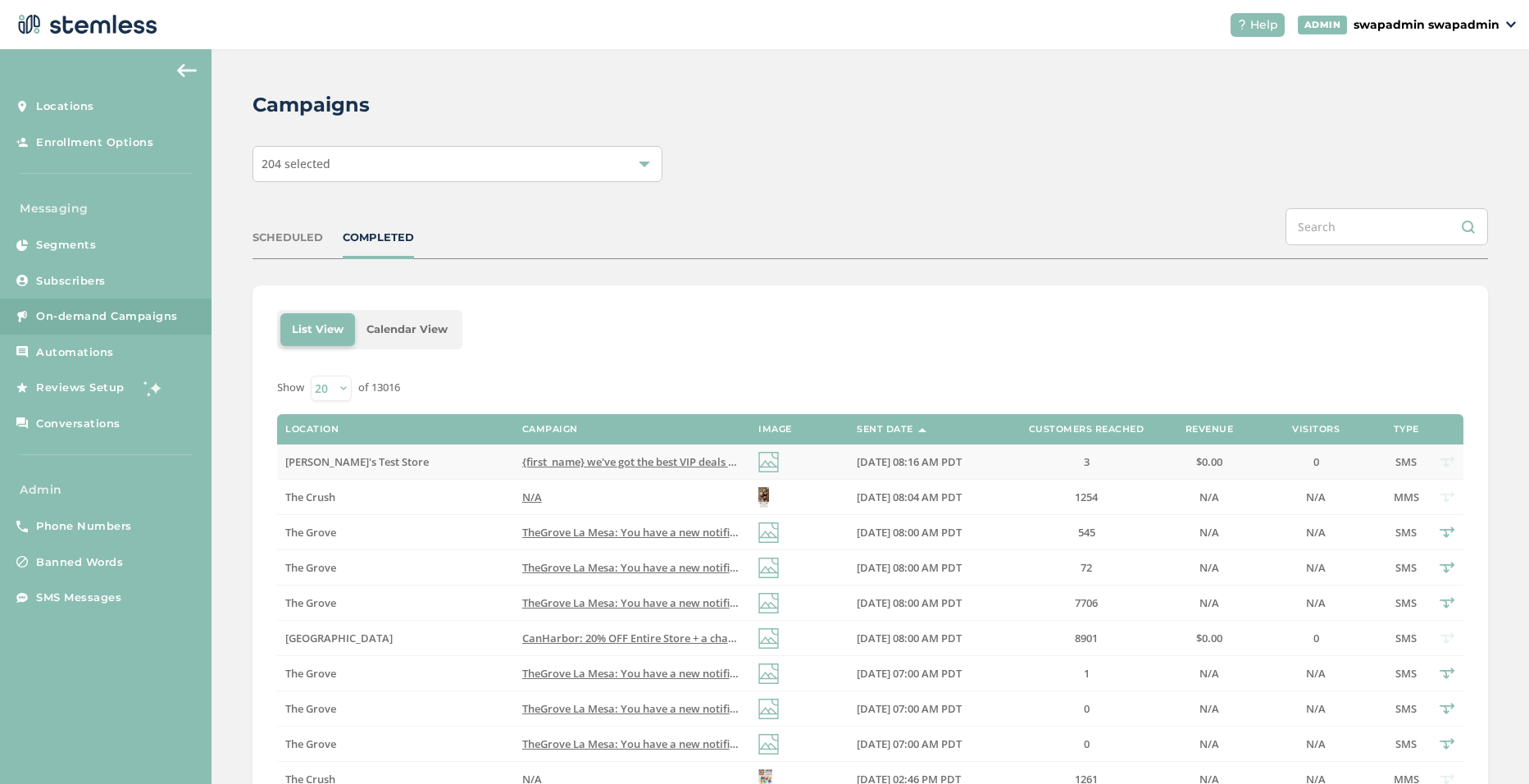
click at [624, 456] on span "{first_name} we've got the best VIP deals at you favorite store💰📈 Click the lin…" at bounding box center [831, 461] width 619 height 15
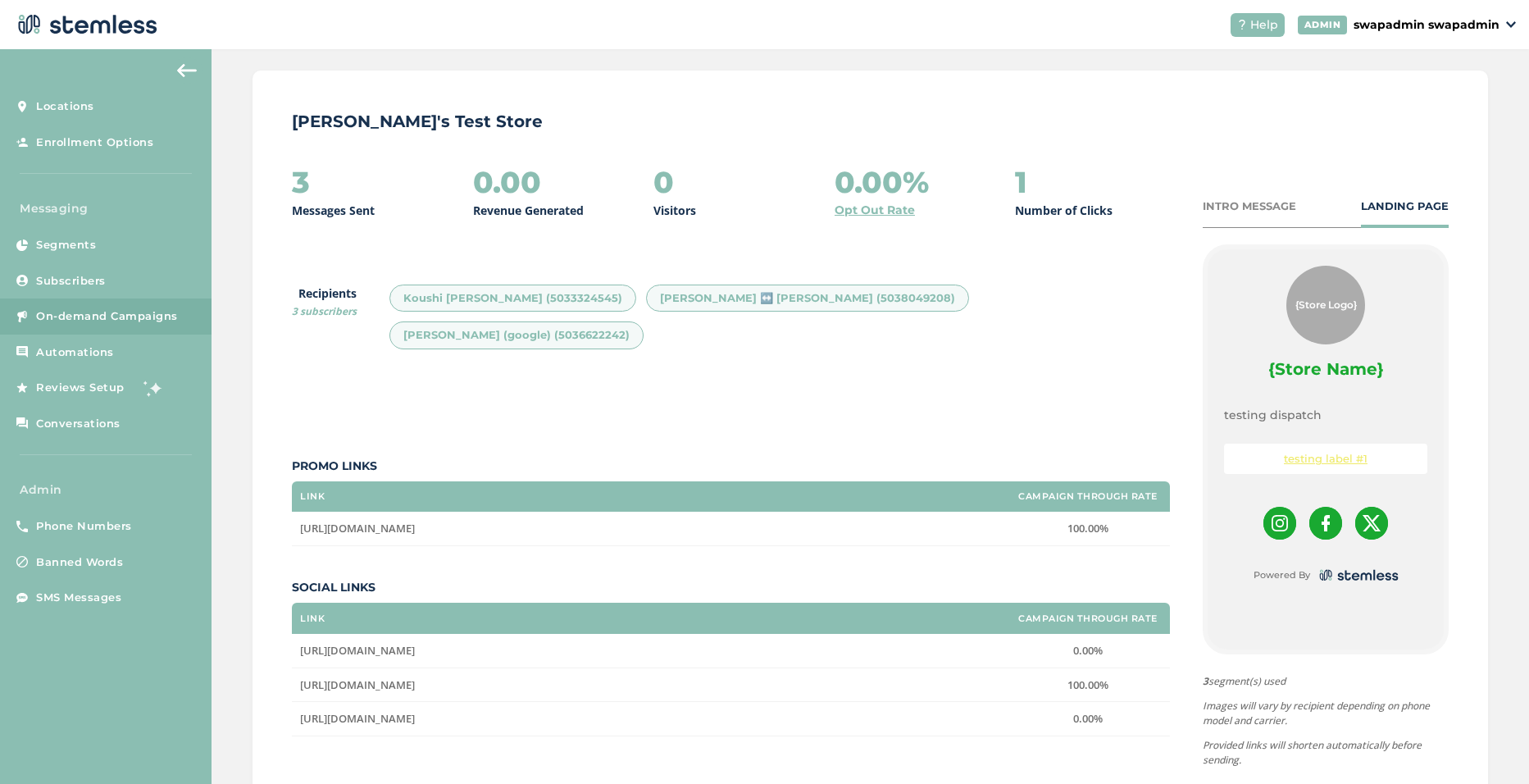
scroll to position [120, 0]
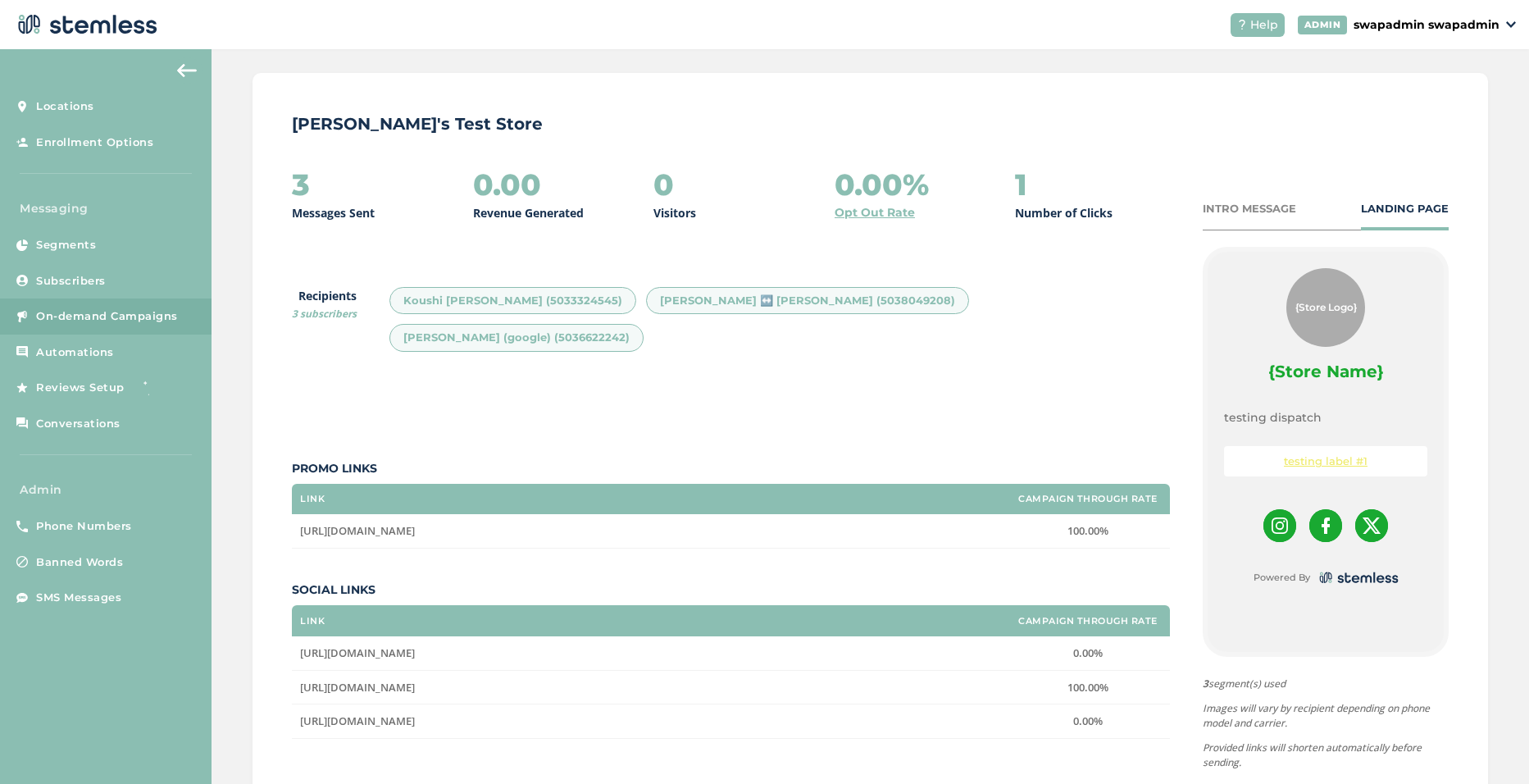
click at [96, 311] on span "On-demand Campaigns" at bounding box center [106, 317] width 142 height 17
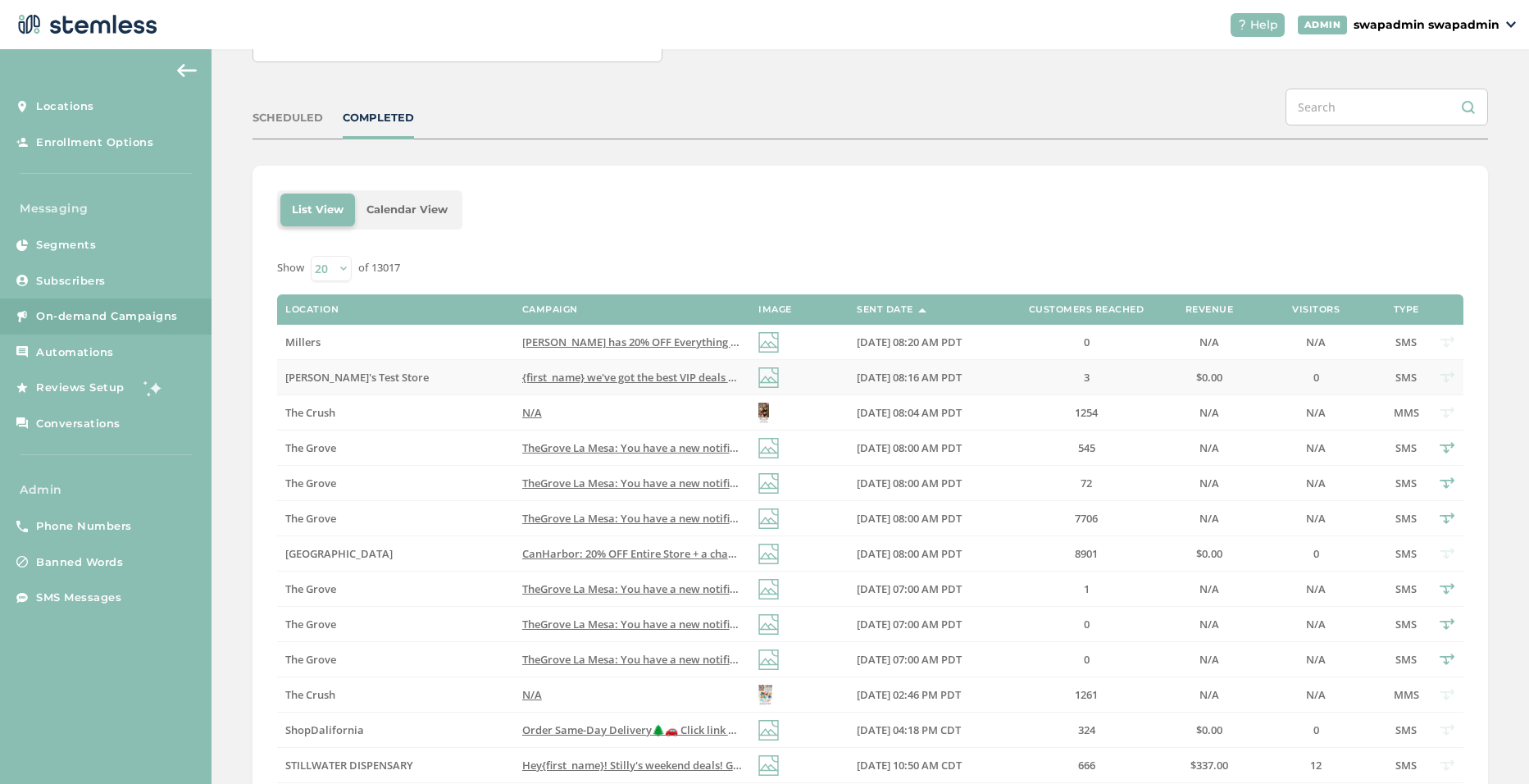
click at [642, 380] on span "{first_name} we've got the best VIP deals at you favorite store💰📈 Click the lin…" at bounding box center [831, 377] width 619 height 15
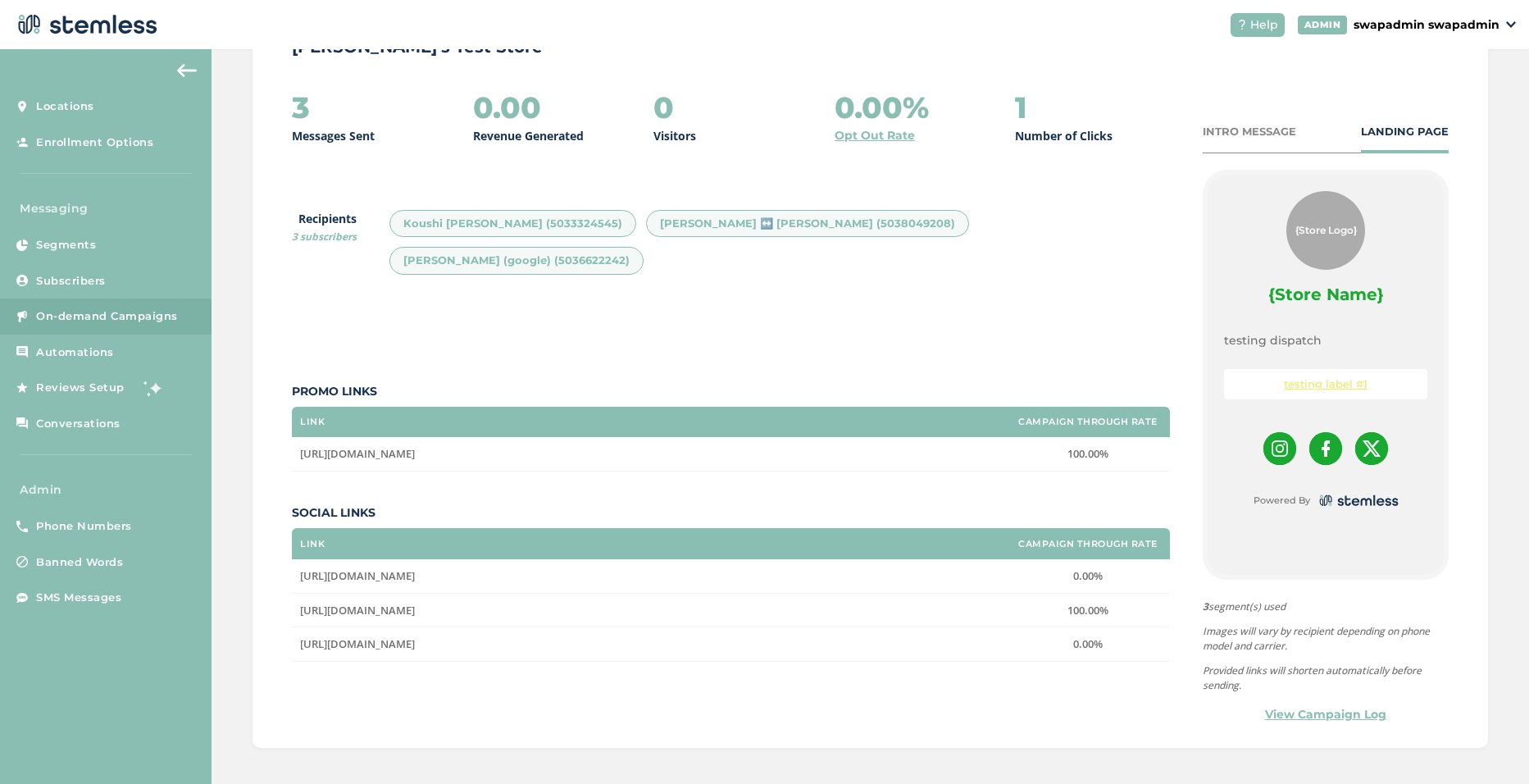
scroll to position [202, 0]
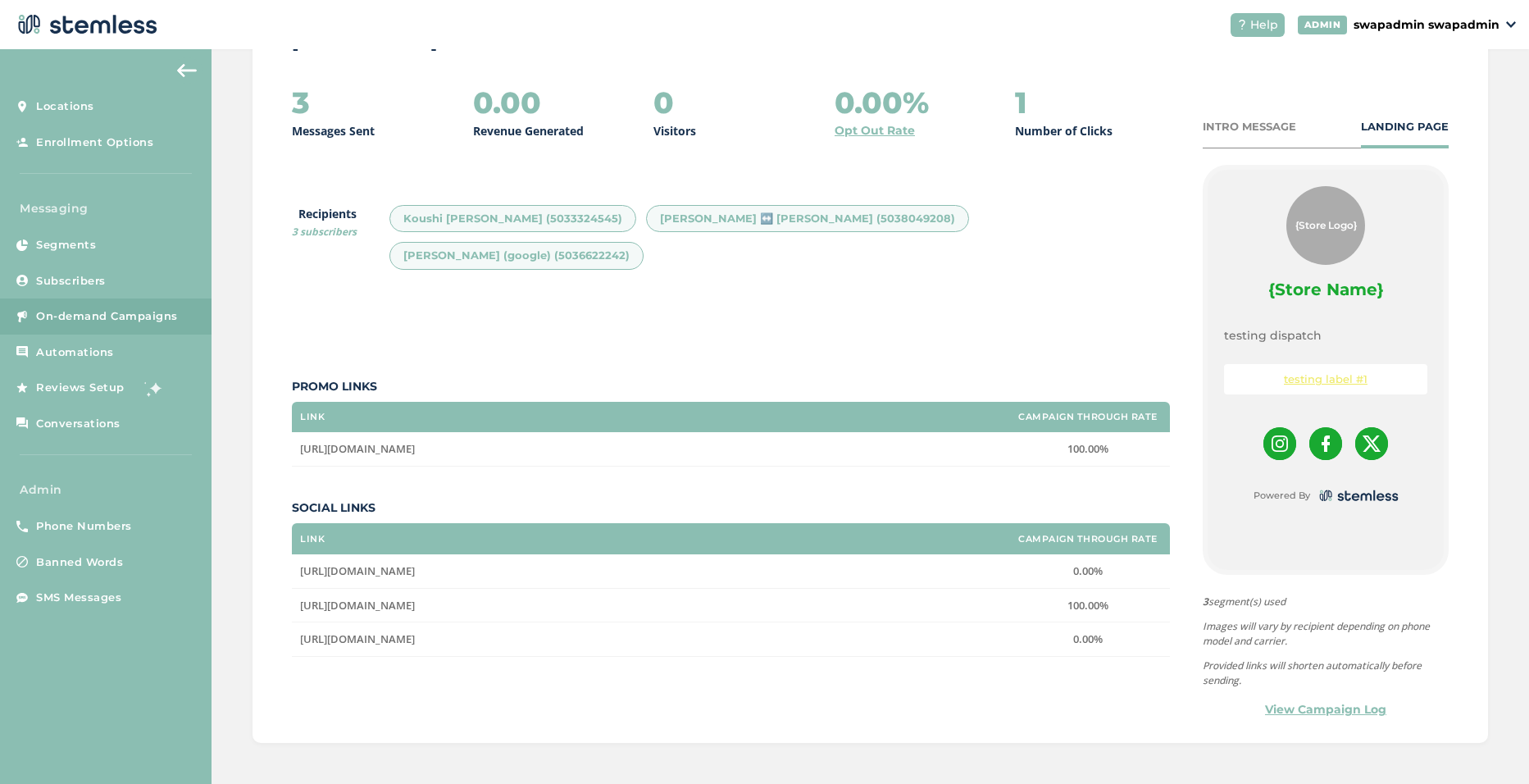
click at [1329, 712] on link "View Campaign Log" at bounding box center [1326, 709] width 121 height 17
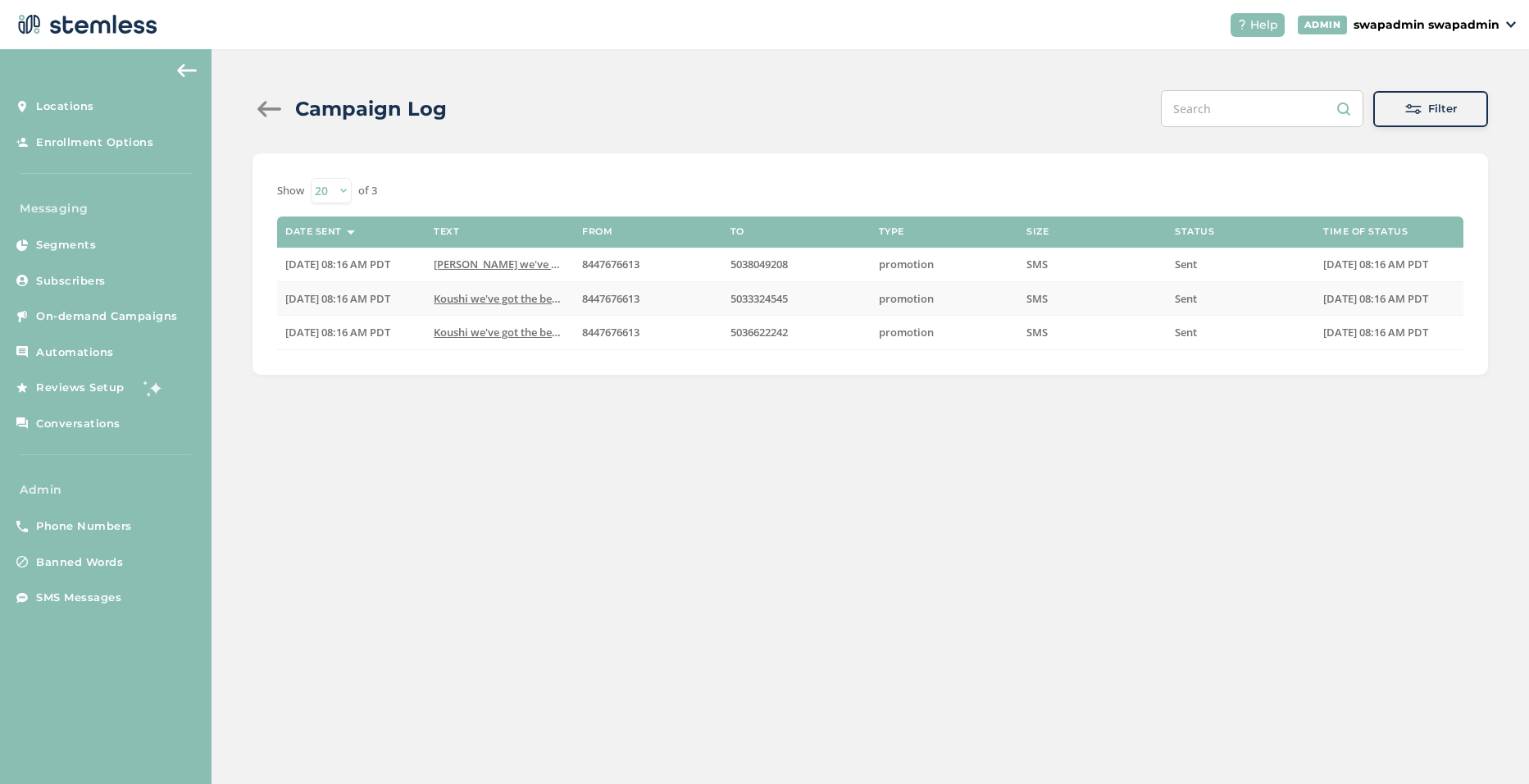
click at [506, 298] on span "Koushi we've got the best VIP deals at you favorit..." at bounding box center [563, 298] width 258 height 15
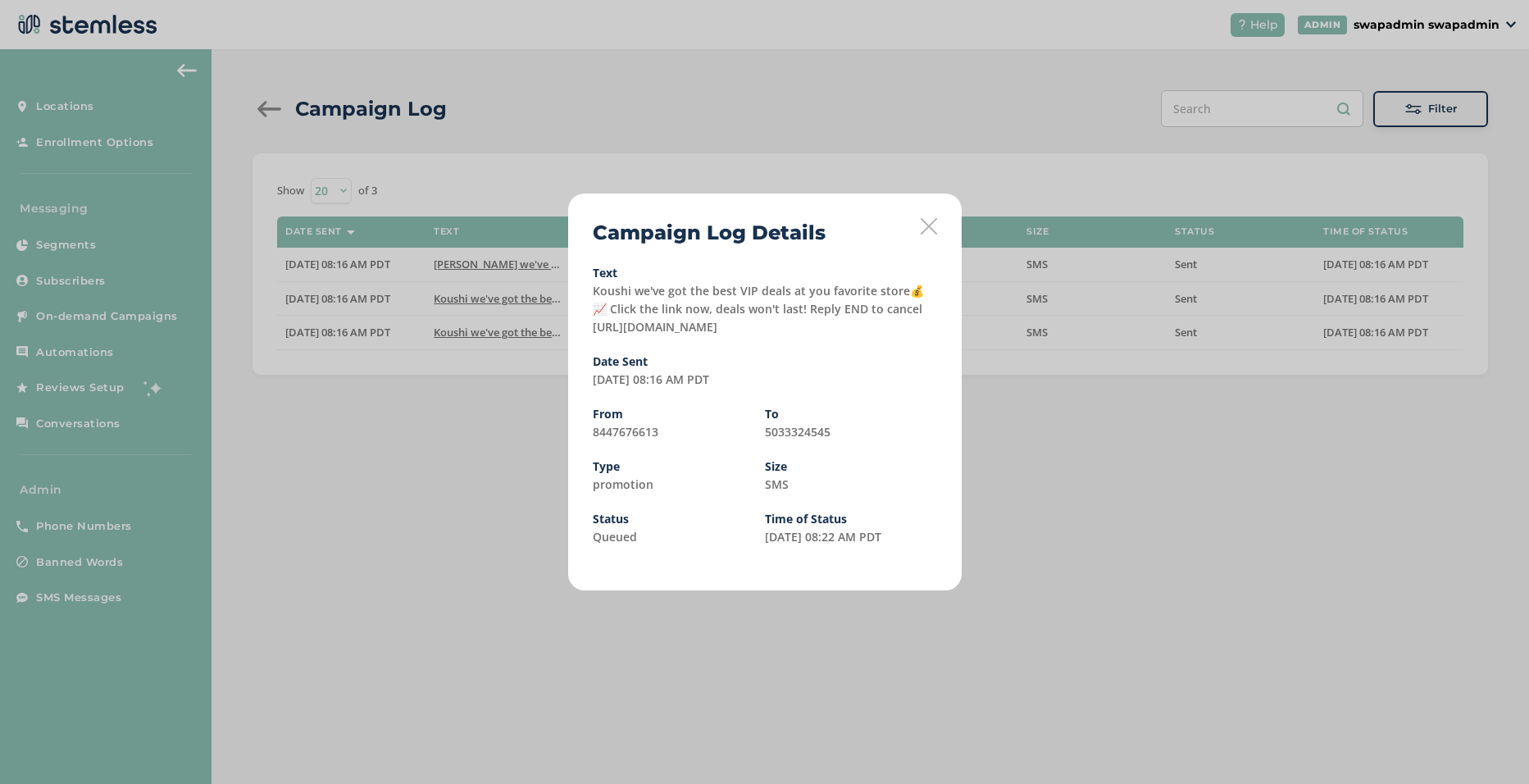
drag, startPoint x: 760, startPoint y: 323, endPoint x: 594, endPoint y: 326, distance: 166.0
click at [594, 326] on div "Text Koushi we've got the best VIP deals at you favorite store💰📈 Click the link…" at bounding box center [765, 302] width 344 height 69
click at [928, 221] on icon at bounding box center [930, 226] width 17 height 17
